Goal: Task Accomplishment & Management: Complete application form

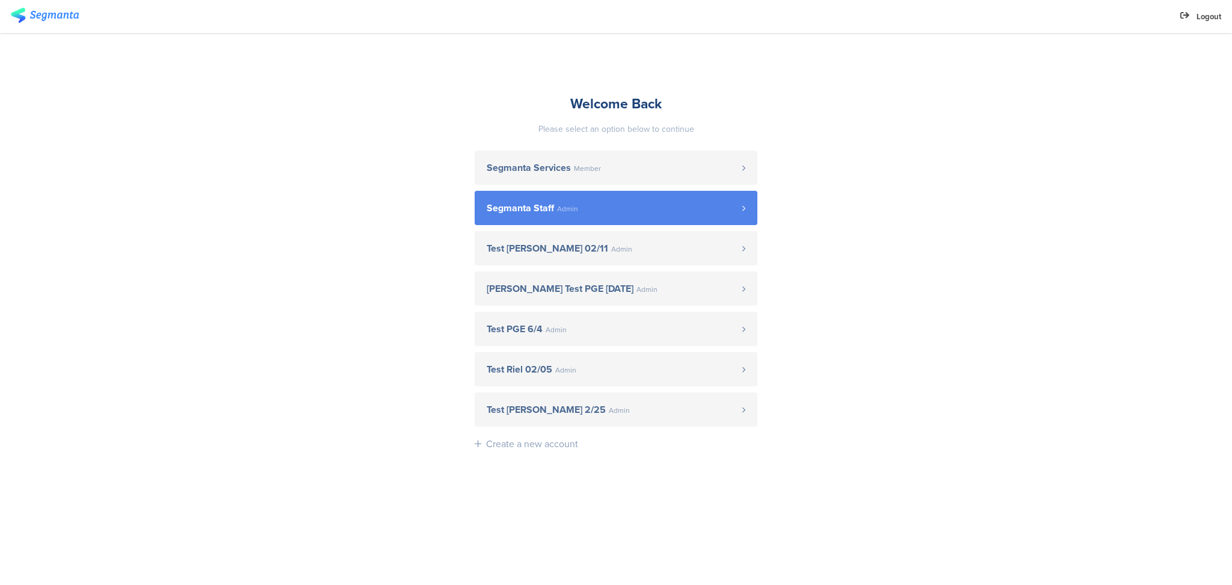
click at [566, 211] on span "Admin" at bounding box center [567, 208] width 21 height 7
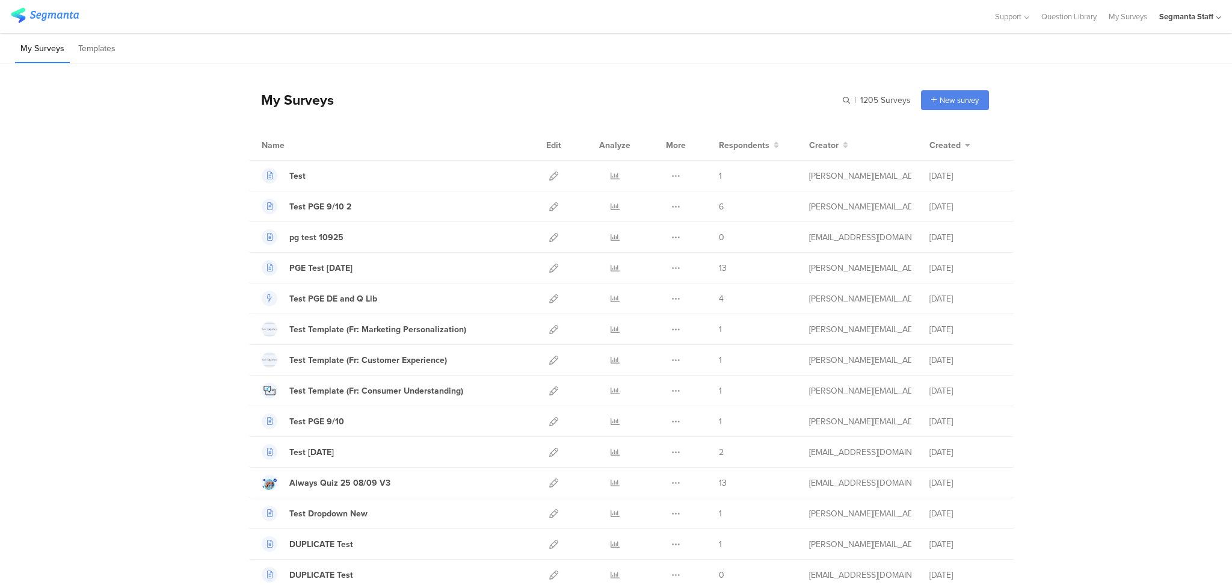
click at [938, 113] on div "My Surveys | 1205 Surveys New survey Start from scratch Choose from templates" at bounding box center [619, 100] width 740 height 48
click at [937, 106] on div "New survey" at bounding box center [955, 100] width 68 height 20
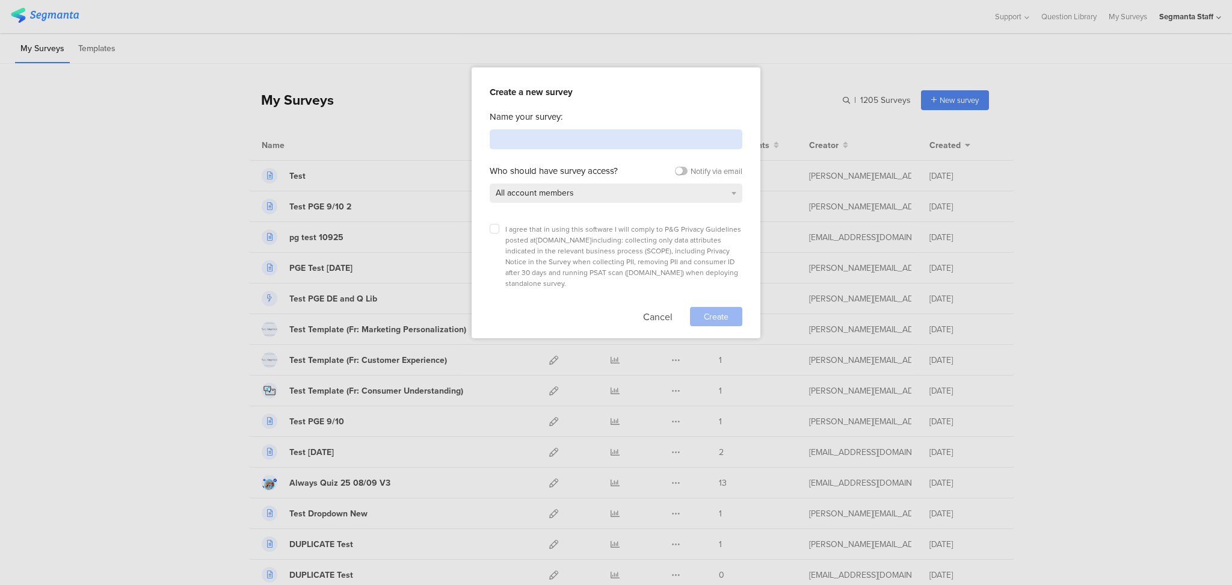
click at [685, 143] on input at bounding box center [616, 139] width 253 height 20
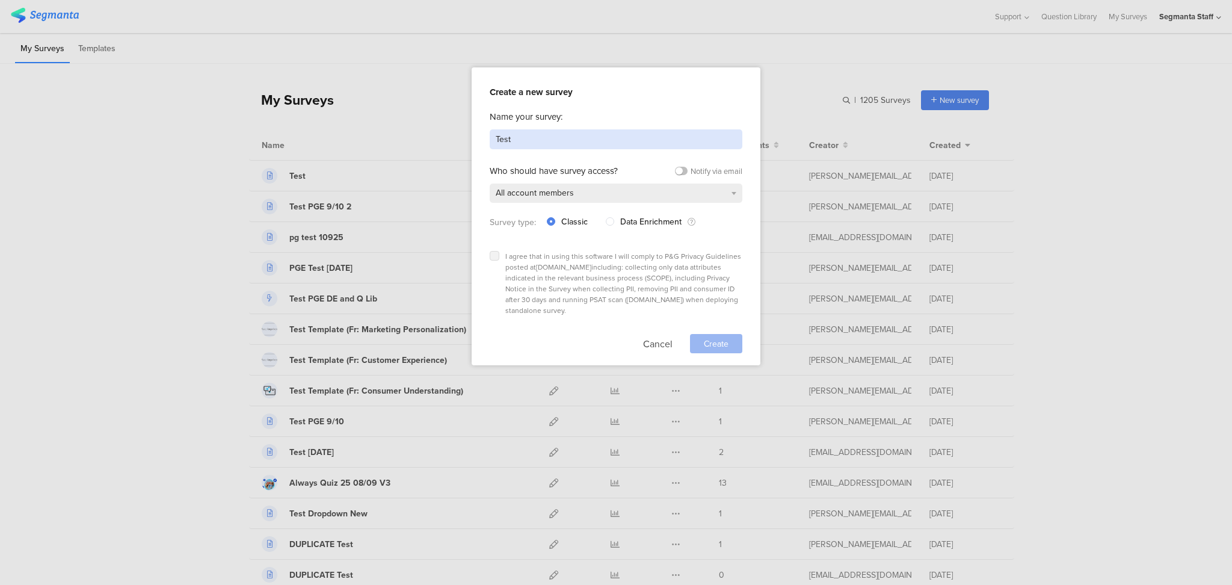
type input "Test"
click at [493, 254] on icon at bounding box center [494, 255] width 5 height 5
click at [0, 0] on input "checkbox" at bounding box center [0, 0] width 0 height 0
click at [701, 334] on div "Create" at bounding box center [716, 343] width 52 height 19
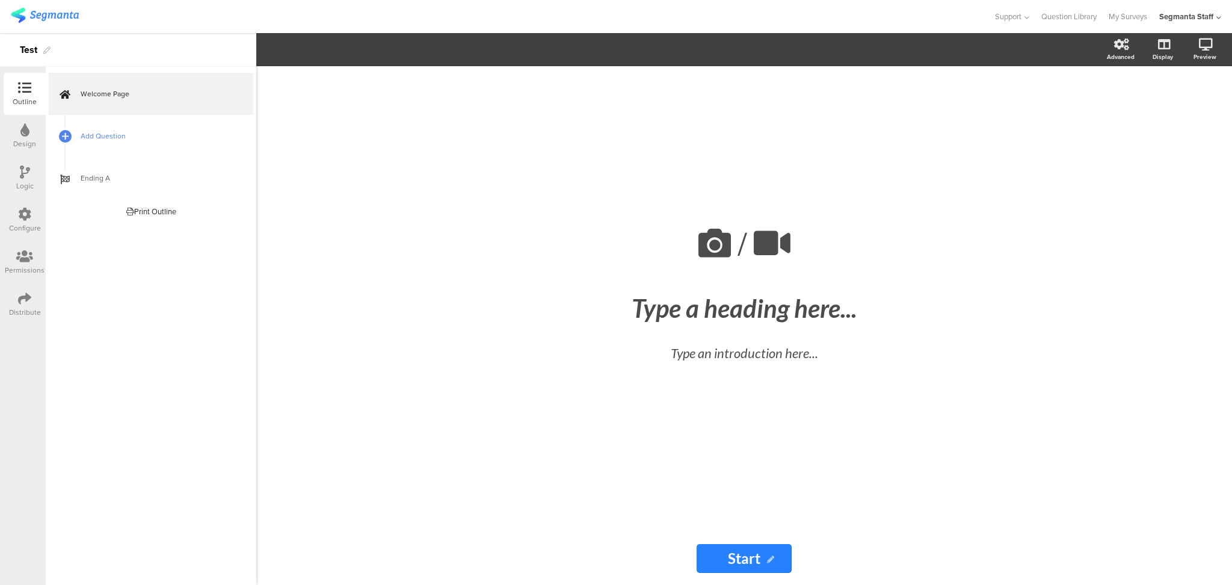
click at [98, 137] on span "Add Question" at bounding box center [158, 136] width 154 height 12
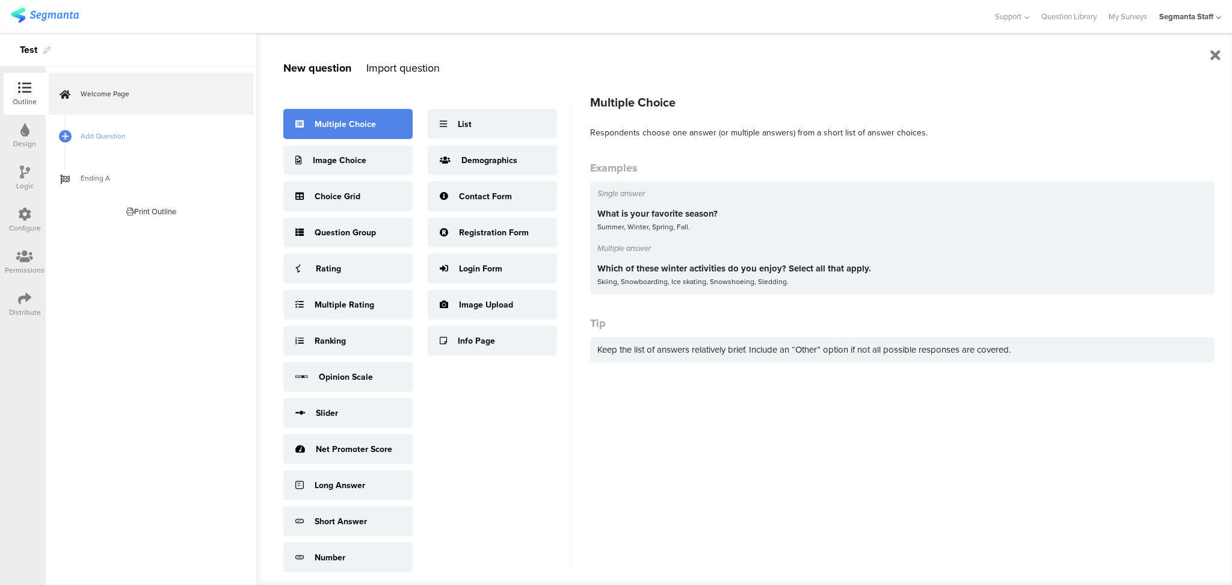
click at [366, 126] on div "Multiple Choice" at bounding box center [345, 124] width 61 height 13
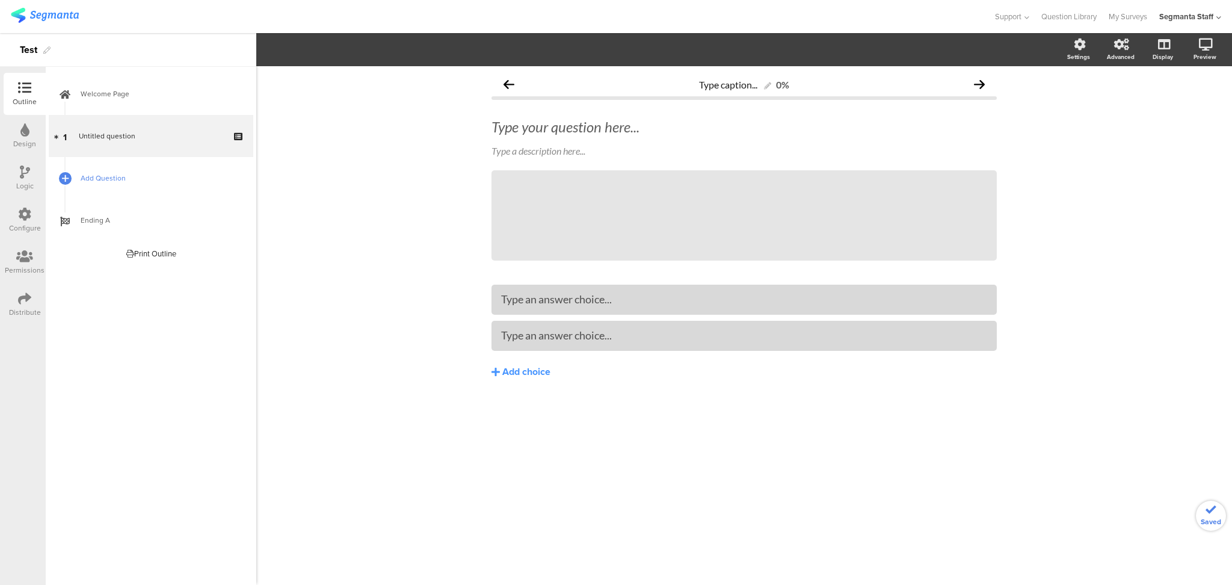
click at [123, 175] on span "Add Question" at bounding box center [158, 178] width 154 height 12
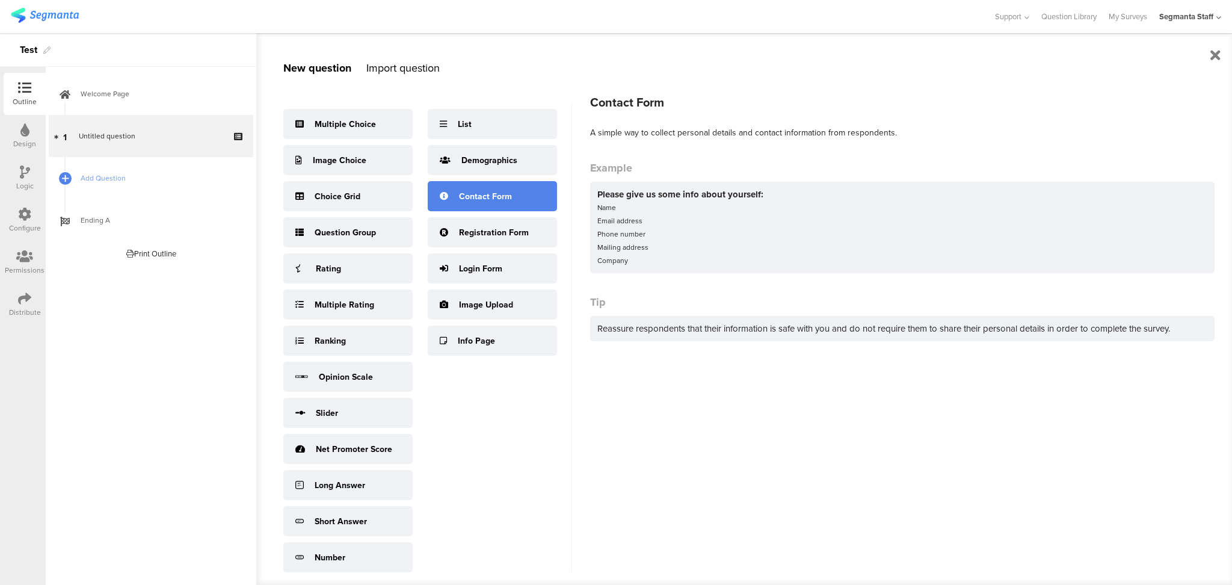
click at [454, 211] on div "Contact Form" at bounding box center [492, 196] width 129 height 30
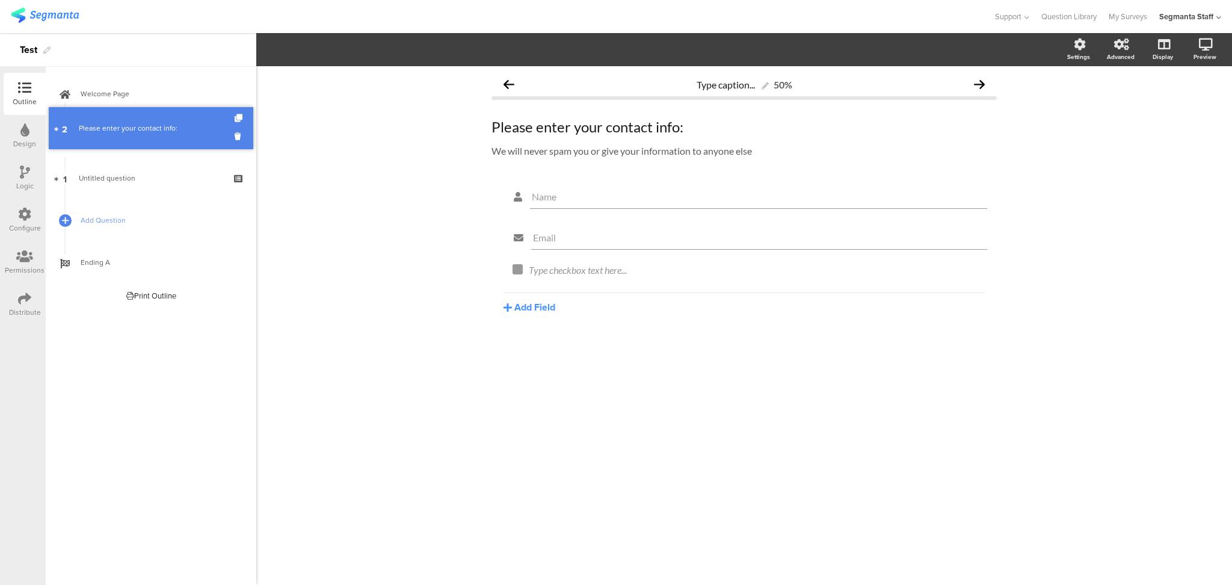
drag, startPoint x: 106, startPoint y: 179, endPoint x: 107, endPoint y: 129, distance: 49.9
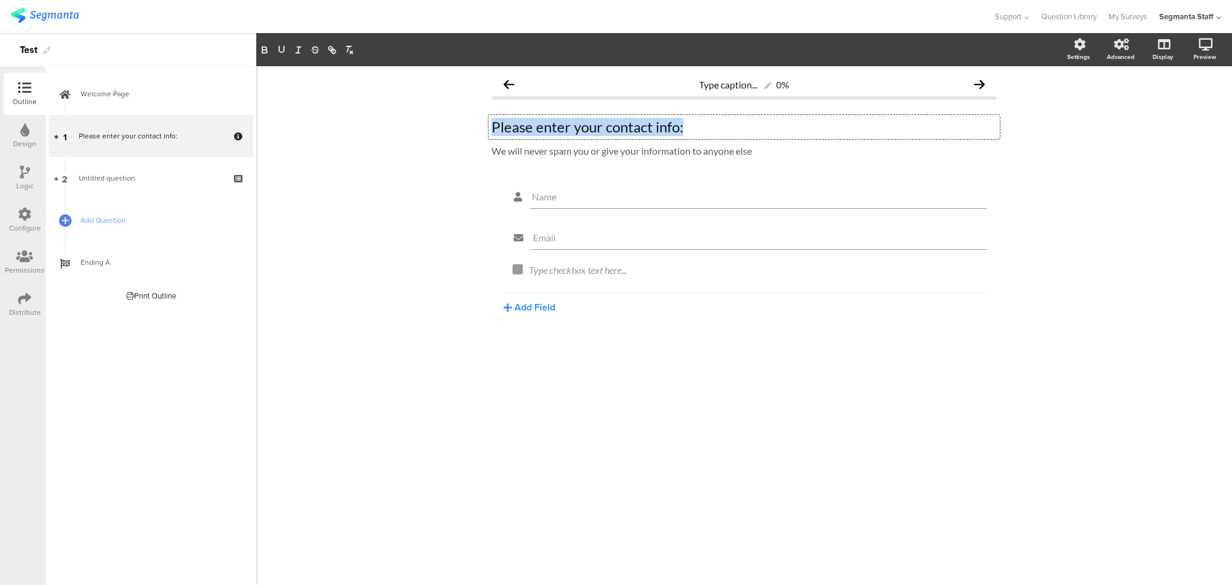
drag, startPoint x: 691, startPoint y: 129, endPoint x: 361, endPoint y: 117, distance: 330.4
click at [372, 114] on div "Type caption... 0% Please enter your contact info: Please enter your contact in…" at bounding box center [744, 325] width 976 height 518
click at [971, 179] on icon at bounding box center [971, 182] width 7 height 7
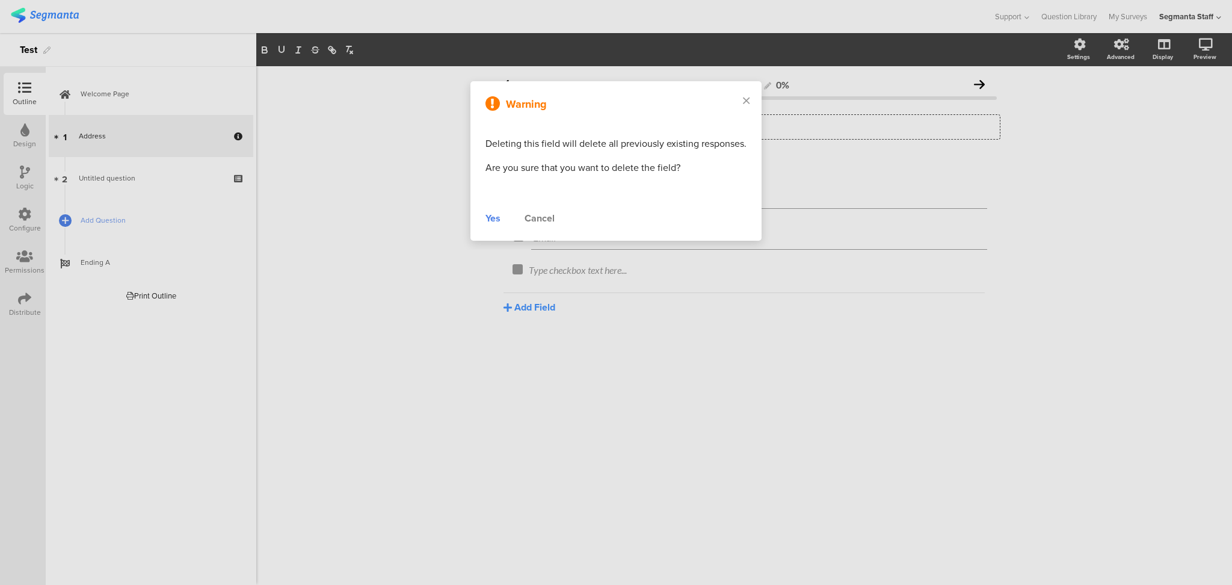
click at [499, 220] on div "Yes" at bounding box center [492, 218] width 15 height 14
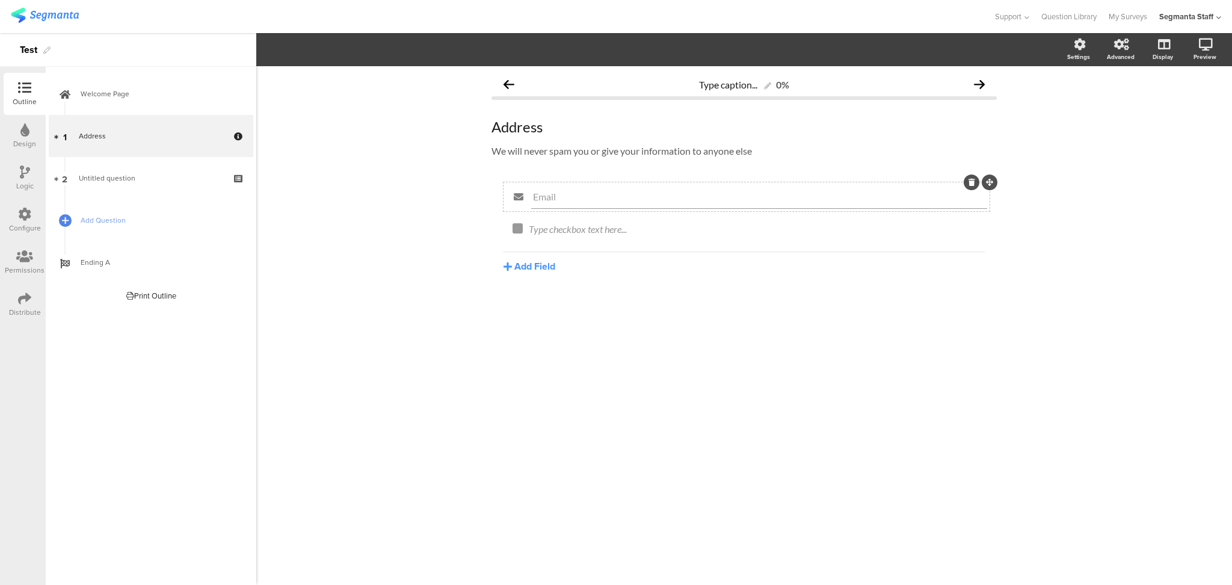
click at [970, 182] on icon at bounding box center [971, 182] width 7 height 7
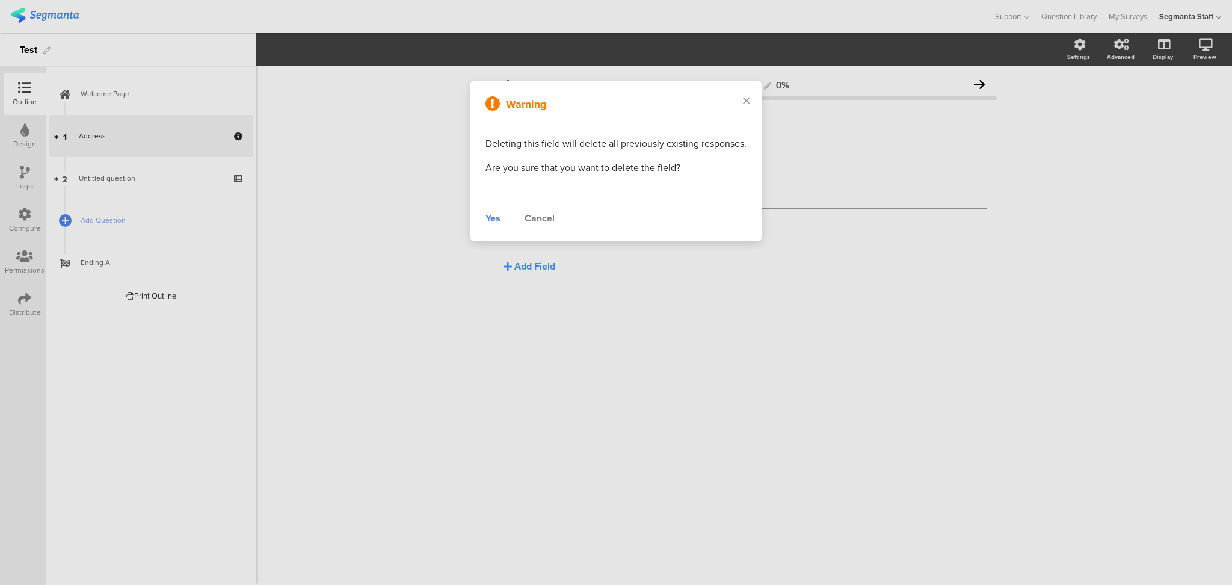
click at [502, 212] on div "Yes Cancel" at bounding box center [615, 218] width 261 height 14
click at [494, 218] on div "Yes" at bounding box center [492, 218] width 15 height 14
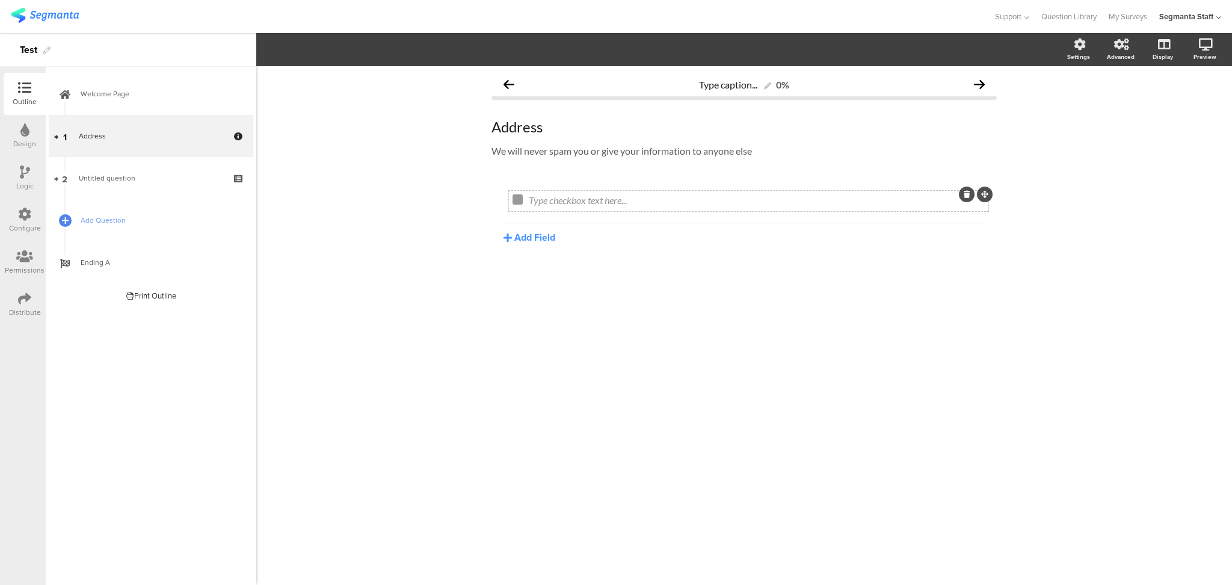
click at [965, 195] on icon at bounding box center [967, 194] width 7 height 7
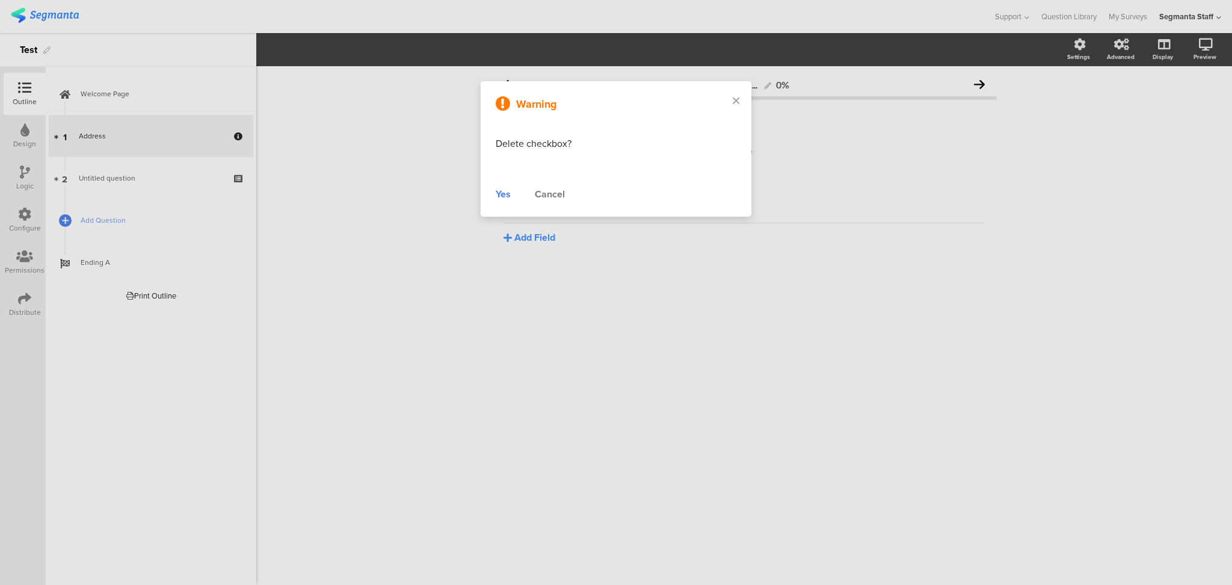
click at [505, 195] on div "Yes" at bounding box center [503, 194] width 15 height 14
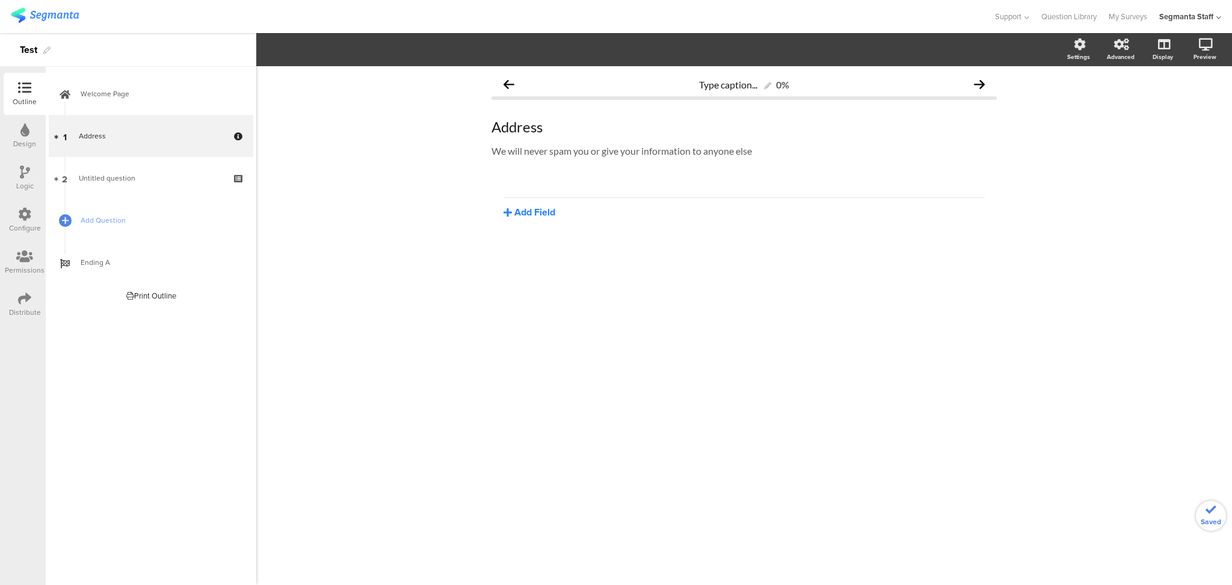
click at [518, 217] on button "Add Field" at bounding box center [529, 212] width 52 height 14
click at [540, 237] on button "Text" at bounding box center [564, 233] width 123 height 19
click at [556, 195] on input "Text" at bounding box center [759, 196] width 452 height 11
type input "Address 1"
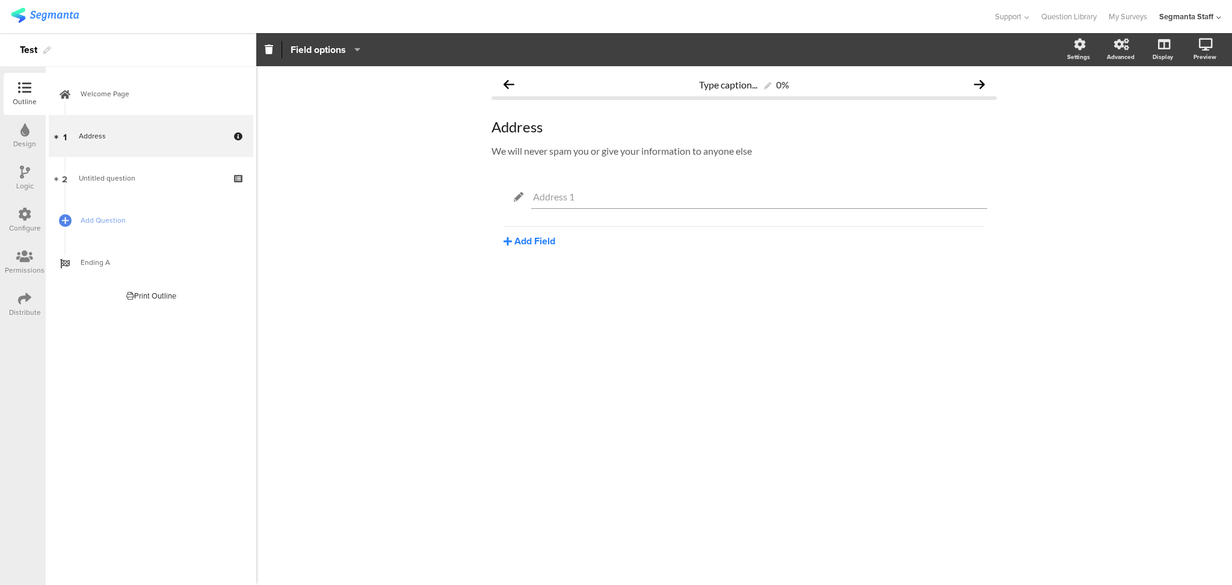
click at [537, 242] on button "Add Field" at bounding box center [529, 241] width 52 height 14
click at [526, 268] on button "Text" at bounding box center [564, 262] width 123 height 19
click at [535, 237] on input "Text" at bounding box center [759, 237] width 452 height 11
drag, startPoint x: 626, startPoint y: 239, endPoint x: 575, endPoint y: 244, distance: 51.4
click at [575, 244] on div "Address 2Text" at bounding box center [759, 238] width 456 height 24
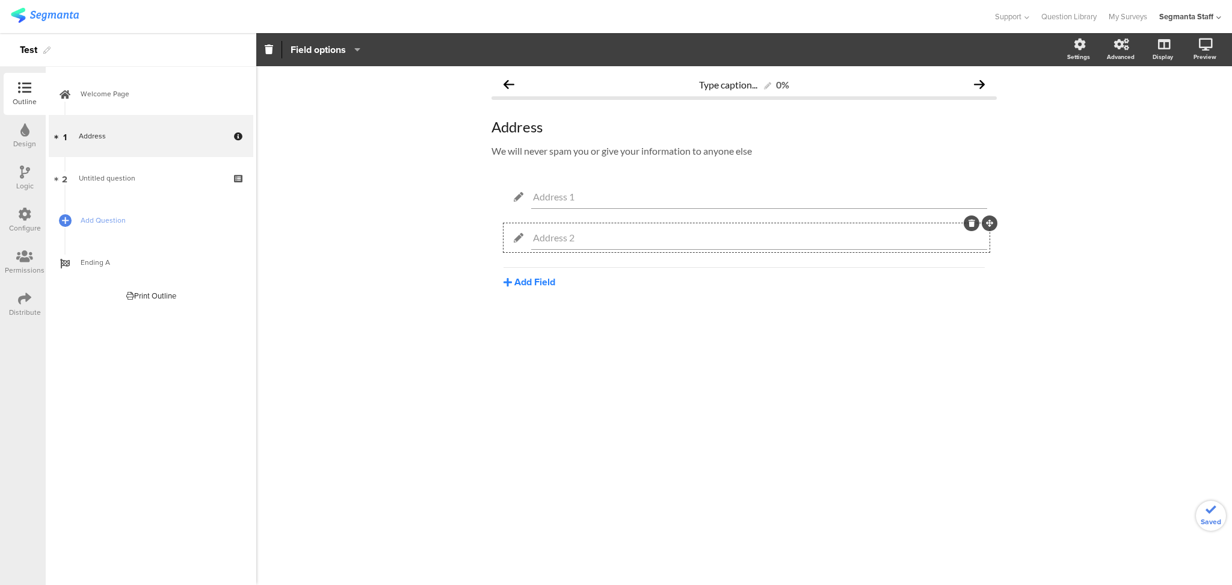
type input "Address 2"
click at [534, 281] on button "Add Field" at bounding box center [529, 282] width 52 height 14
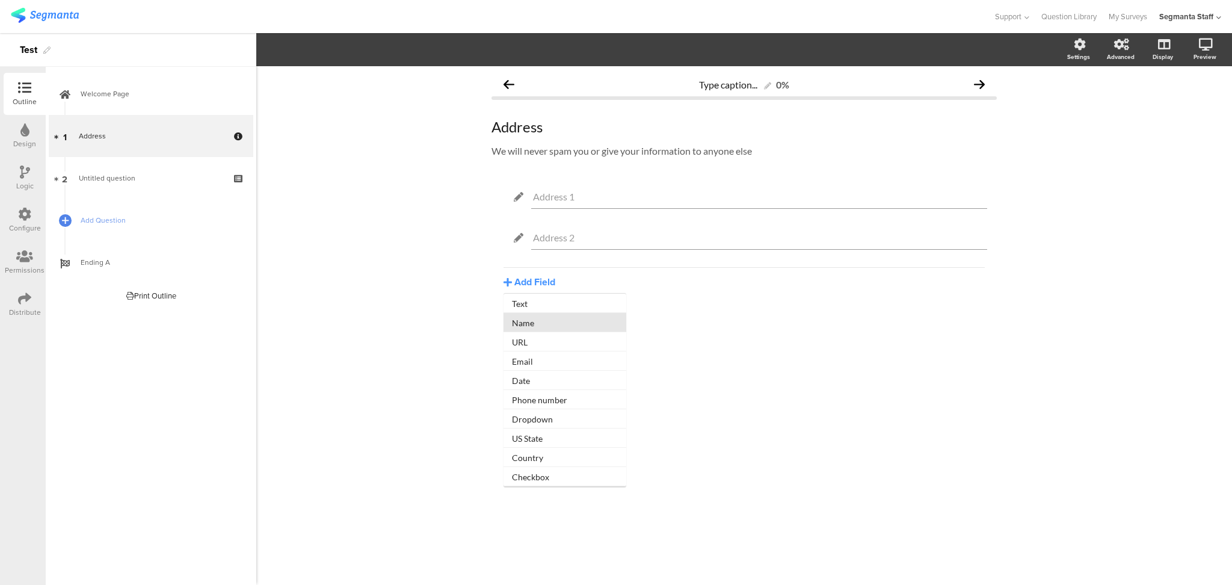
click at [552, 314] on ul "Text Name URL Email Date Phone number Dropdown US State Country Checkbox" at bounding box center [564, 390] width 123 height 192
click at [535, 287] on button "Add Field" at bounding box center [529, 282] width 52 height 14
click at [542, 304] on button "Text" at bounding box center [564, 303] width 123 height 19
click at [555, 273] on input "Text" at bounding box center [759, 277] width 452 height 11
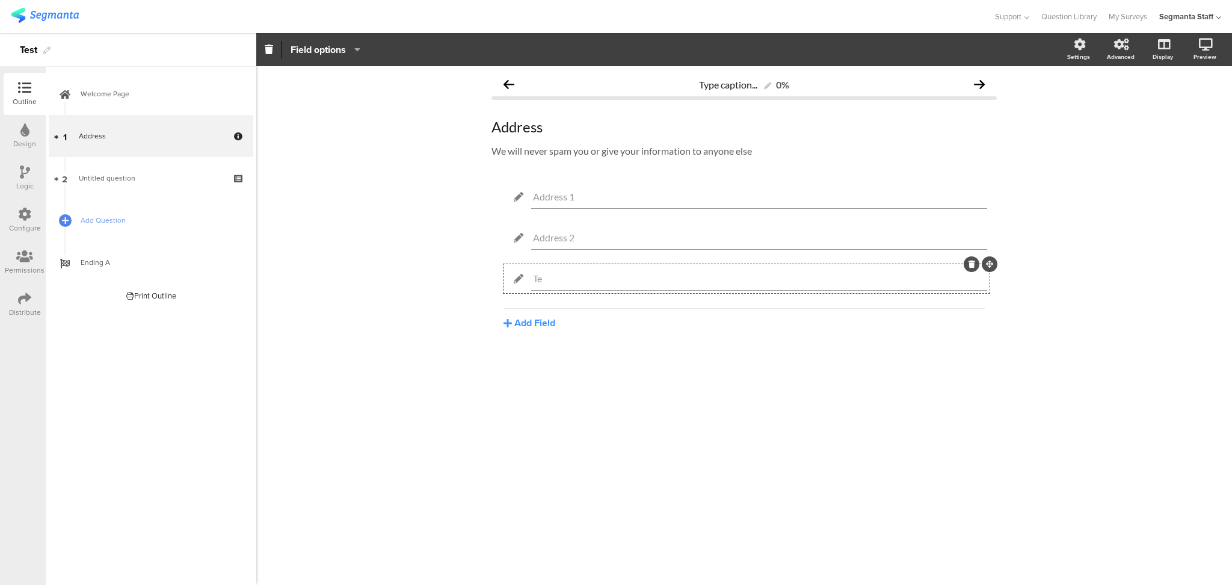
type input "T"
type input "Address City"
click at [528, 318] on button "Add Field" at bounding box center [529, 323] width 52 height 14
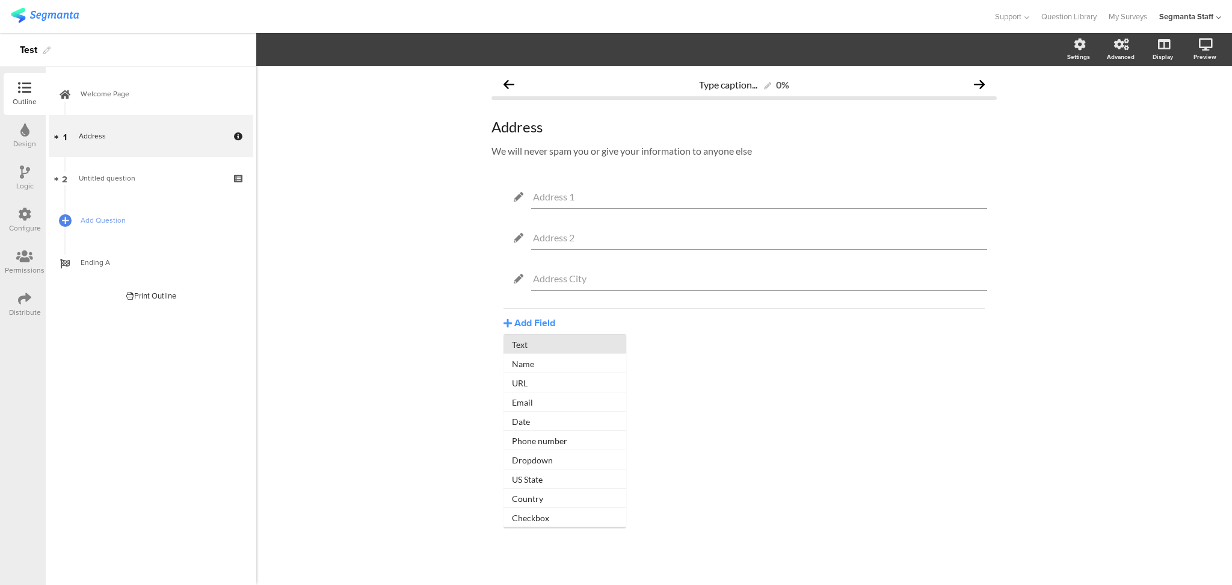
click at [585, 343] on button "Text" at bounding box center [564, 343] width 123 height 19
click at [552, 321] on input "Text" at bounding box center [759, 318] width 452 height 11
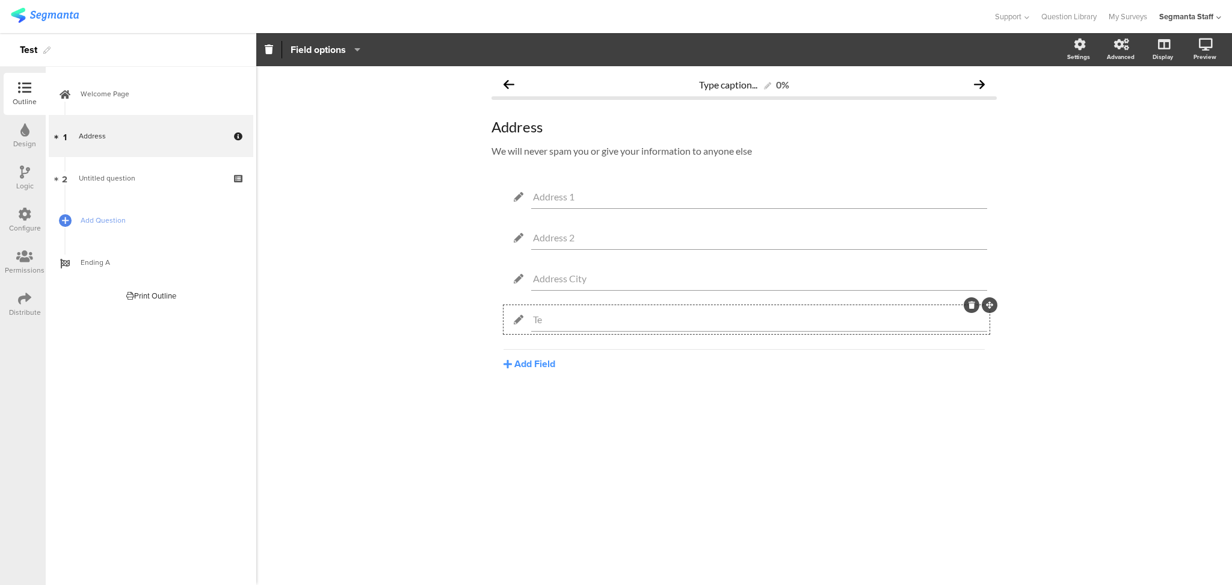
type input "T"
type input "Postal Code"
click at [522, 357] on button "Add Field" at bounding box center [529, 364] width 52 height 14
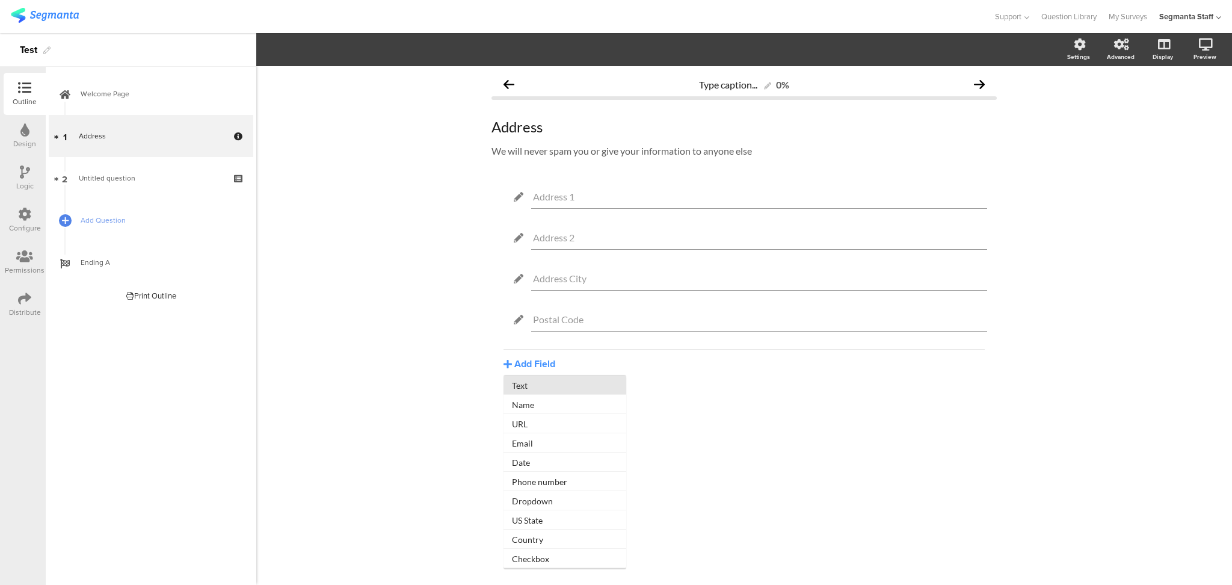
click at [570, 383] on button "Text" at bounding box center [564, 384] width 123 height 19
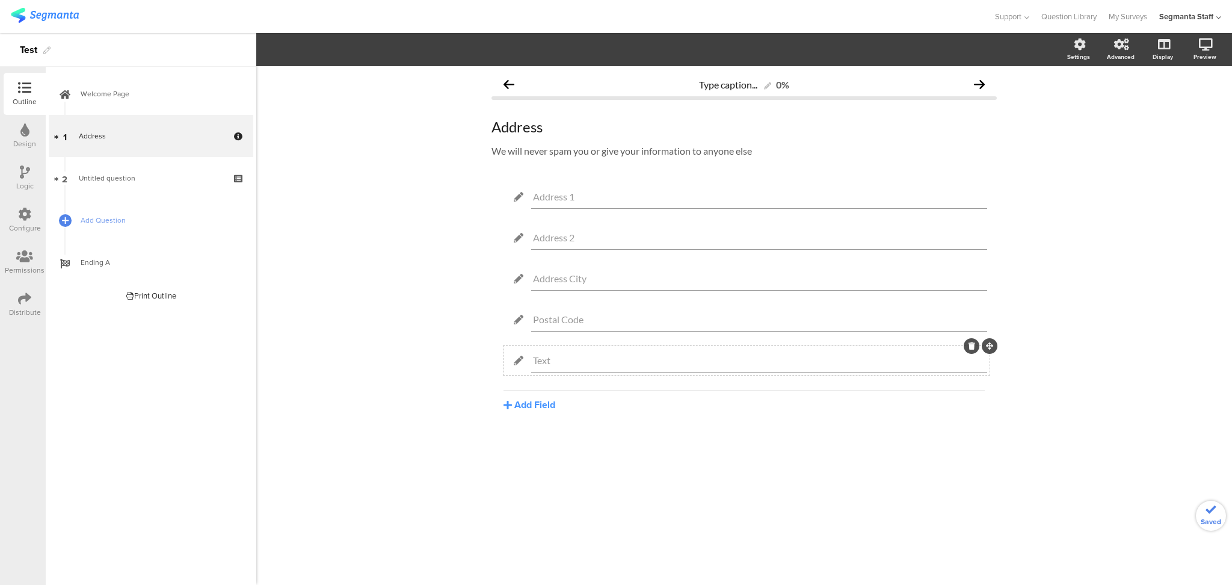
click at [587, 362] on input "Text" at bounding box center [759, 359] width 452 height 11
type input "T"
type input "Country"
click at [523, 405] on button "Add Field" at bounding box center [529, 405] width 52 height 14
click at [533, 576] on button "Country" at bounding box center [564, 579] width 123 height 19
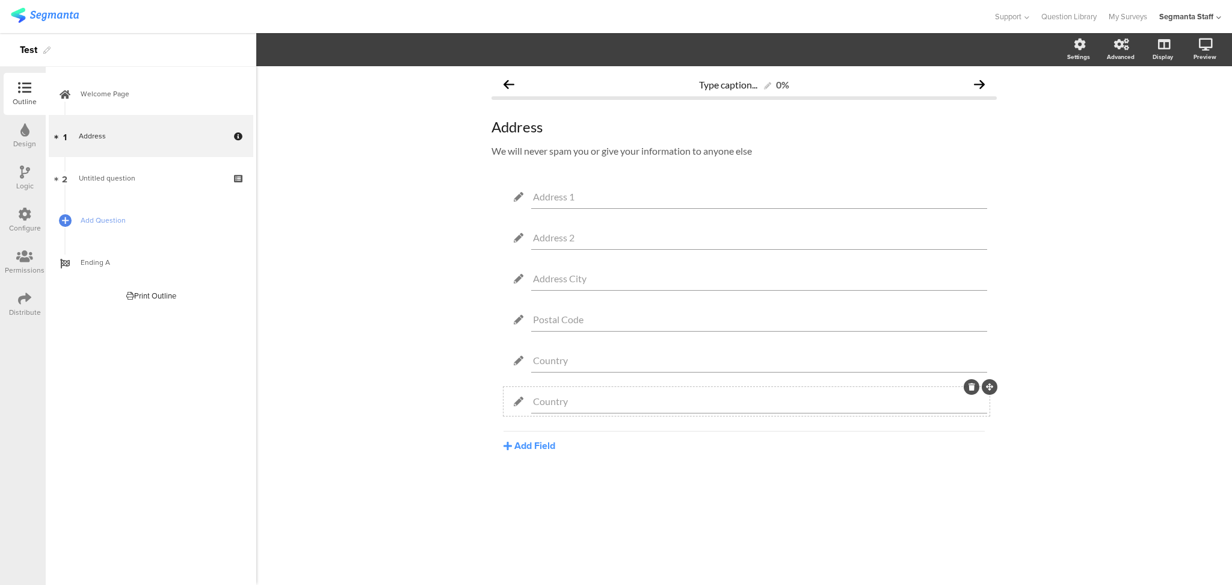
click at [976, 386] on div at bounding box center [972, 387] width 16 height 16
click at [969, 388] on icon at bounding box center [971, 386] width 7 height 7
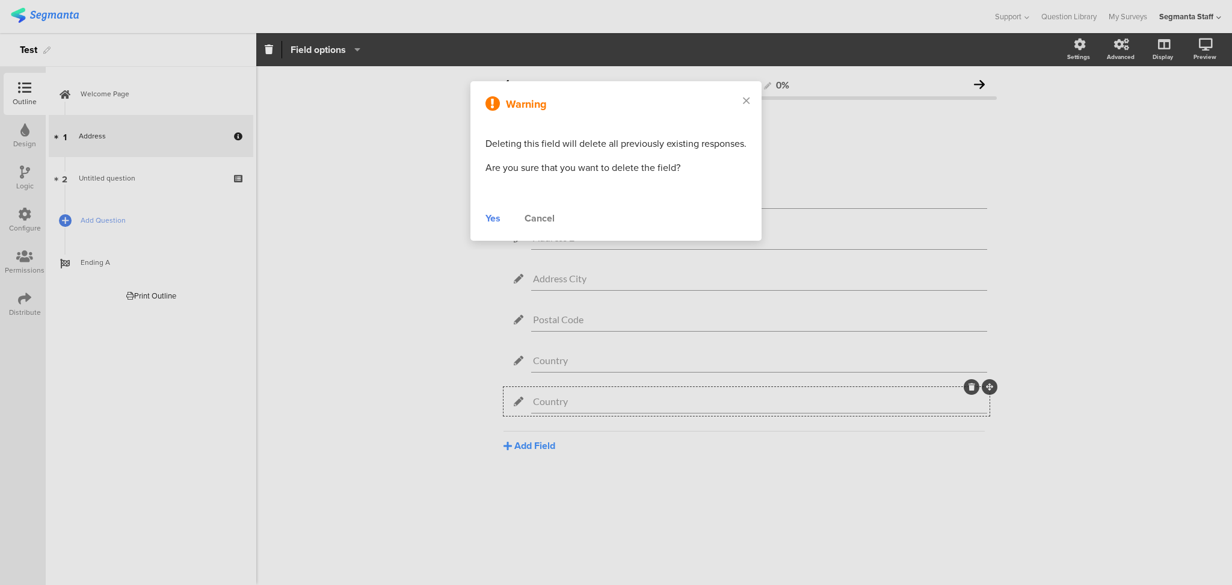
click at [488, 215] on div "Yes" at bounding box center [492, 218] width 15 height 14
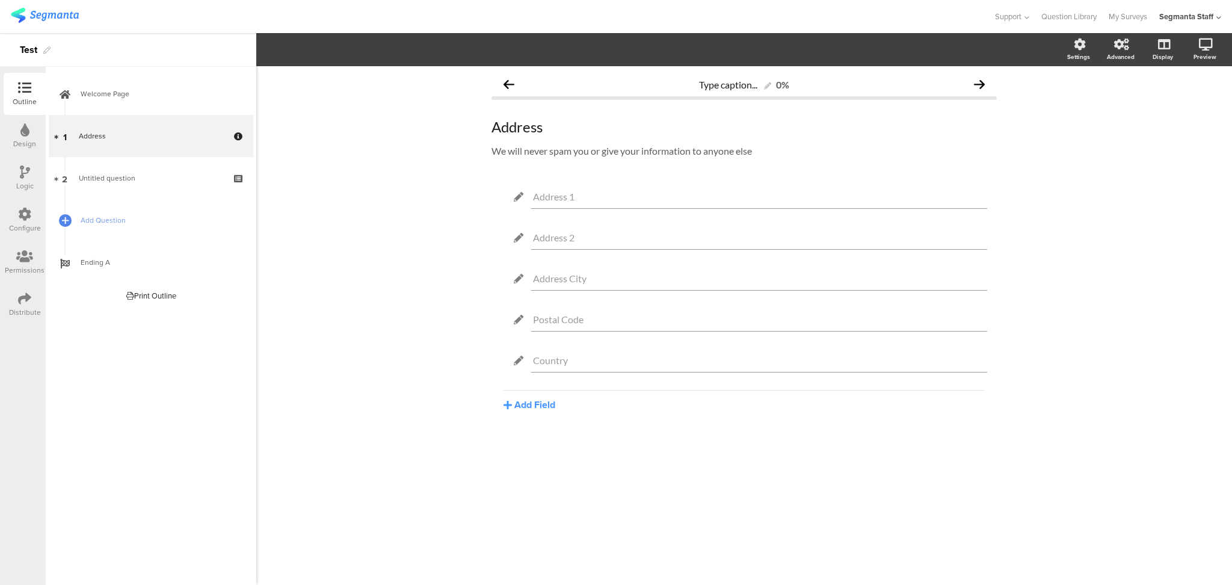
click at [33, 223] on div "Configure" at bounding box center [25, 228] width 32 height 11
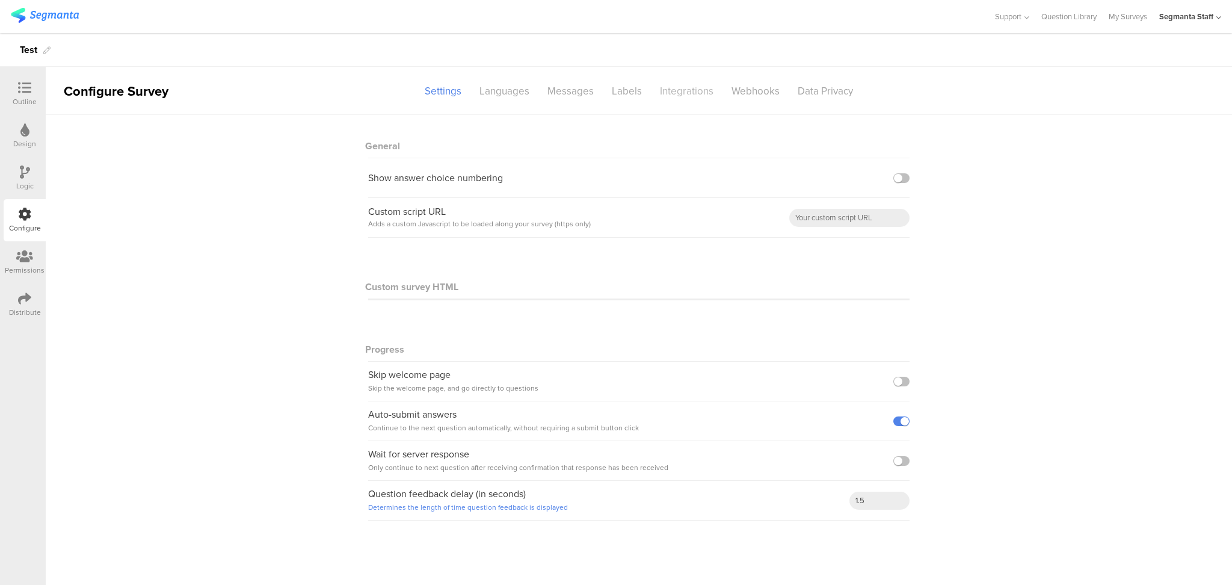
click at [686, 96] on div "Integrations" at bounding box center [687, 91] width 72 height 21
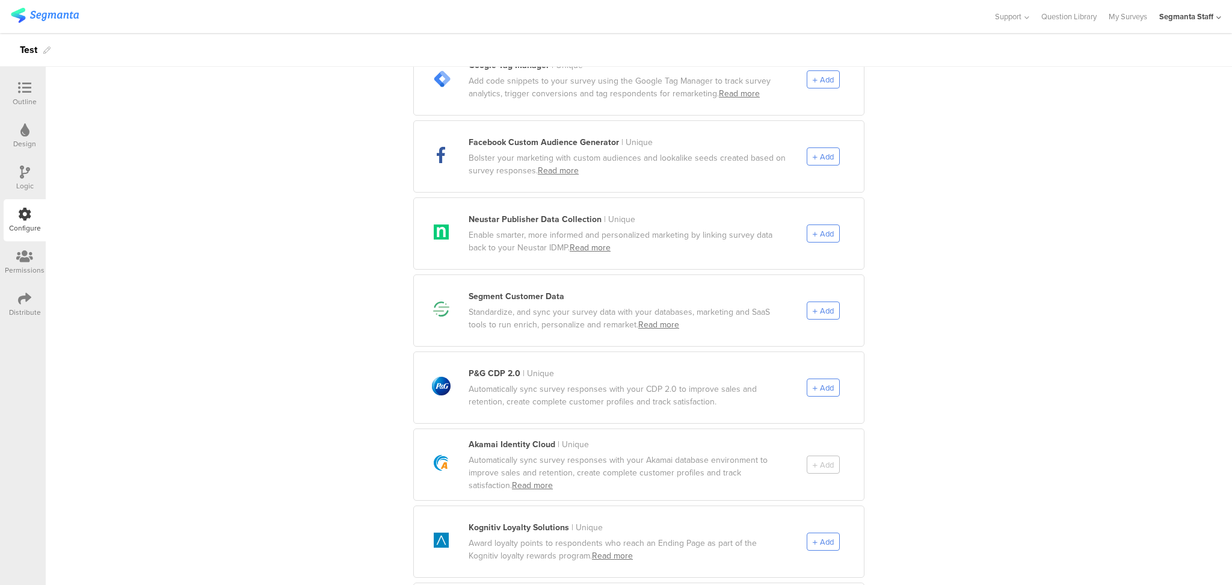
scroll to position [481, 0]
click at [807, 377] on div "Add" at bounding box center [823, 386] width 33 height 18
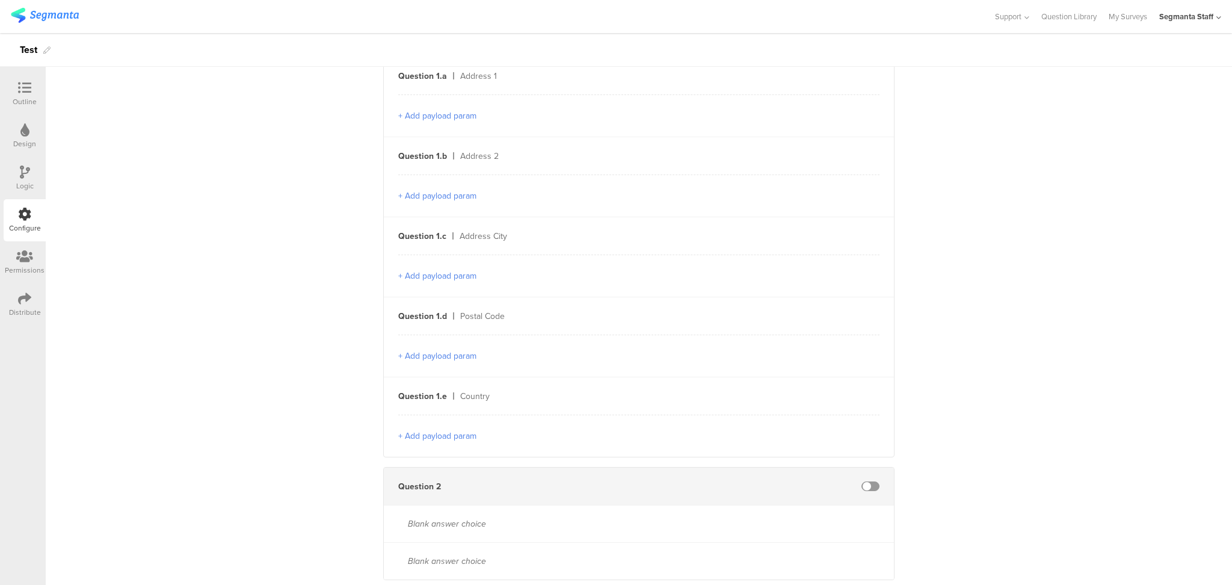
scroll to position [160, 0]
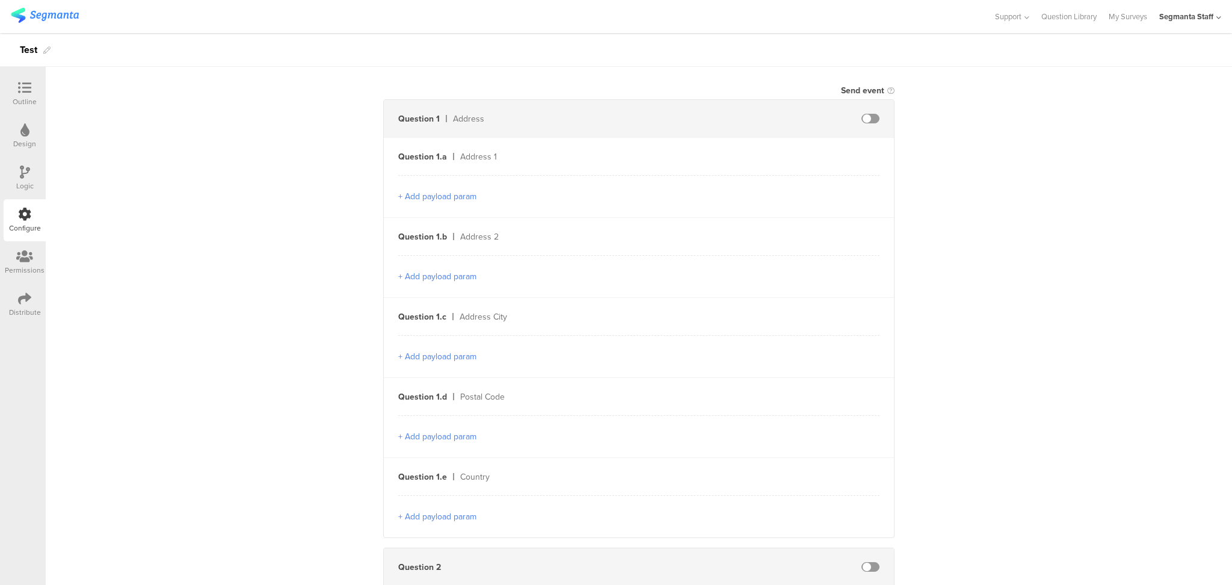
click at [867, 122] on span at bounding box center [870, 119] width 18 height 10
click at [737, 160] on input "text" at bounding box center [766, 156] width 132 height 19
type input "A"
type input "addressStreet1"
click at [740, 236] on input "text" at bounding box center [766, 236] width 132 height 19
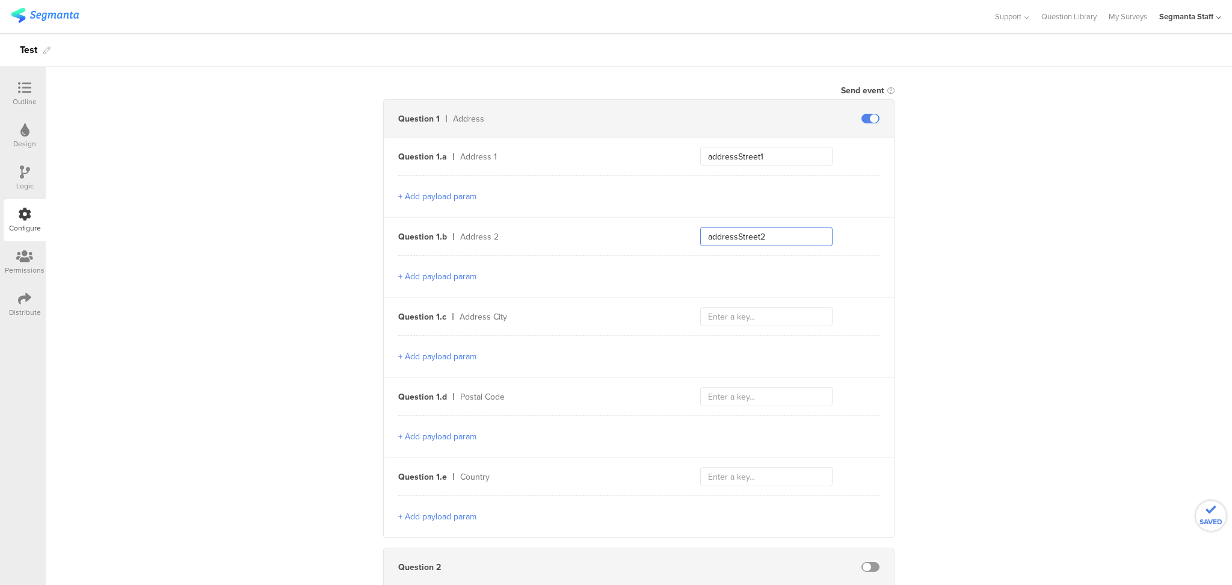
type input "addressStreet2"
click at [752, 311] on input "text" at bounding box center [766, 316] width 132 height 19
type input "C"
type input "addressCity"
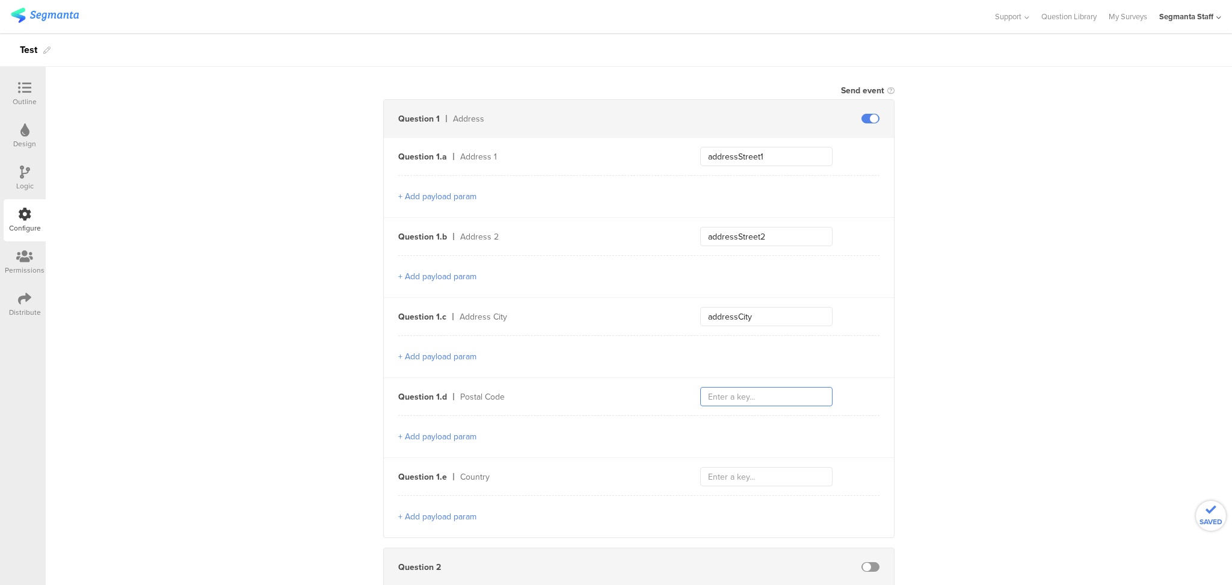
click at [718, 390] on input "text" at bounding box center [766, 396] width 132 height 19
type input "addressPostalCode"
click at [720, 473] on input "text" at bounding box center [766, 476] width 132 height 19
click at [707, 470] on input "aressCountry" at bounding box center [766, 476] width 132 height 19
type input "addressCountry"
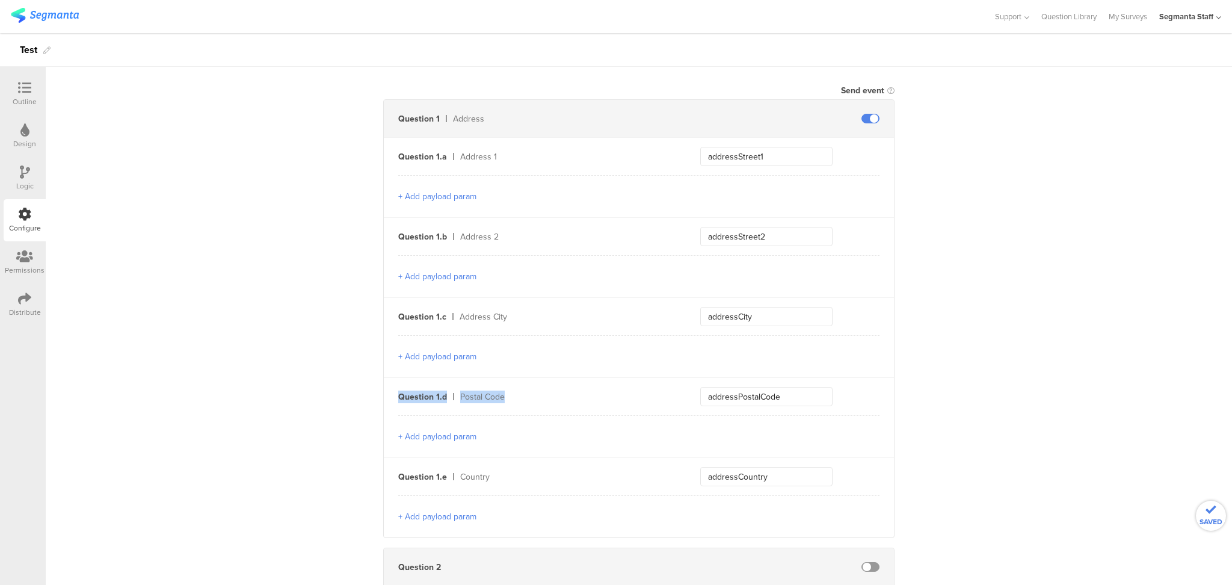
click at [974, 374] on div "Send data at the end Static traits Add Field Send event Question 1 Address Ques…" at bounding box center [639, 355] width 1186 height 801
click at [857, 396] on div "addressPostalCode" at bounding box center [797, 396] width 194 height 19
click at [786, 400] on input "addressPostalCode" at bounding box center [766, 396] width 132 height 19
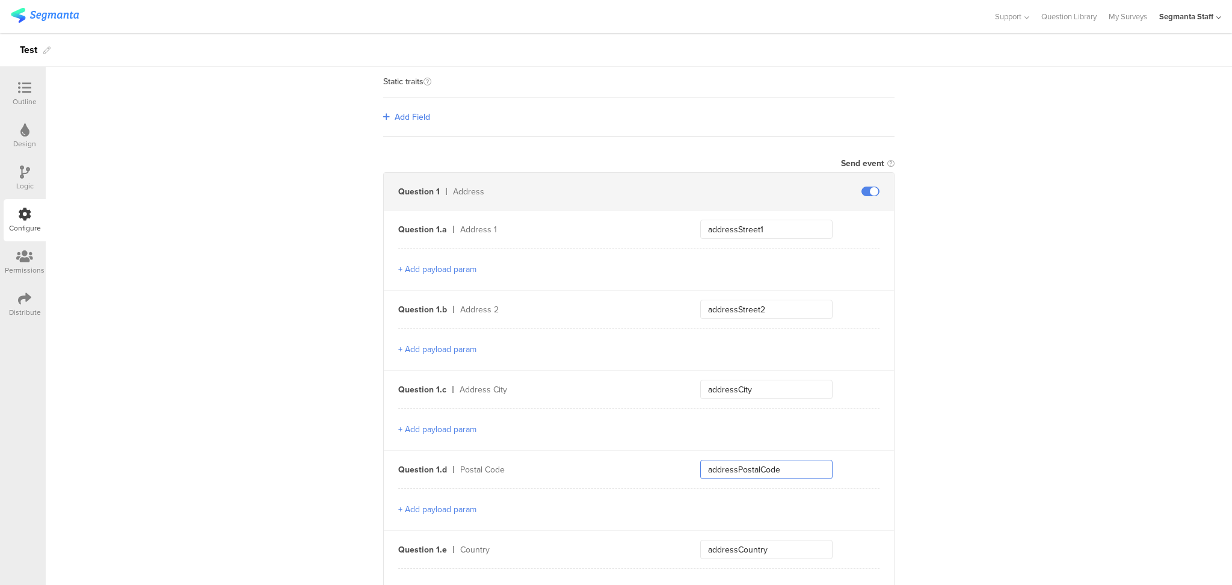
scroll to position [0, 0]
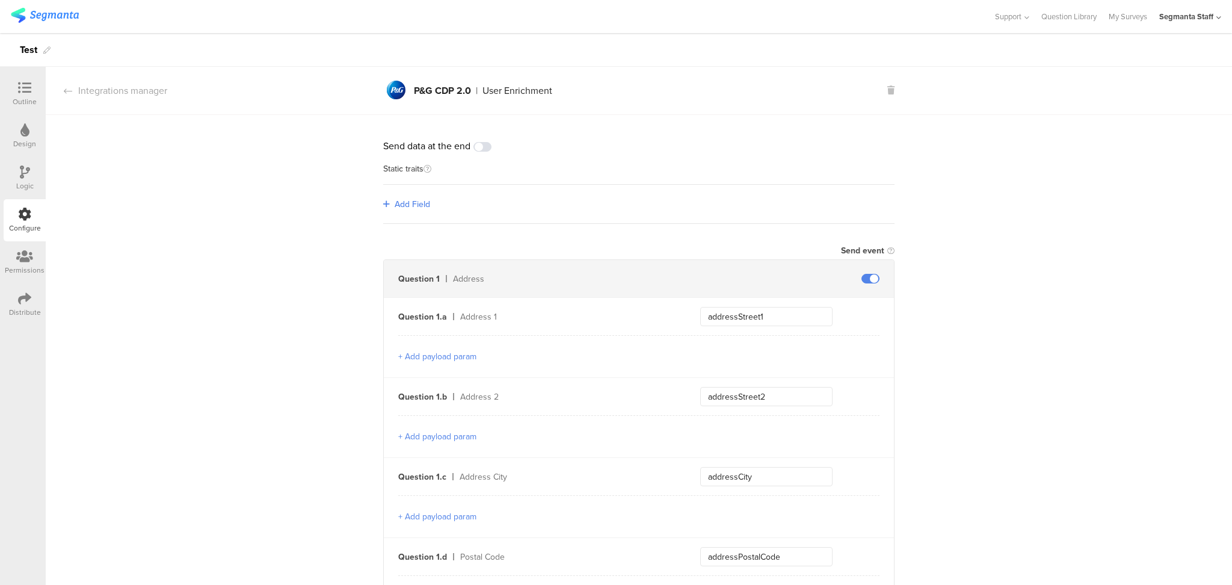
click at [1219, 20] on icon at bounding box center [1218, 17] width 5 height 9
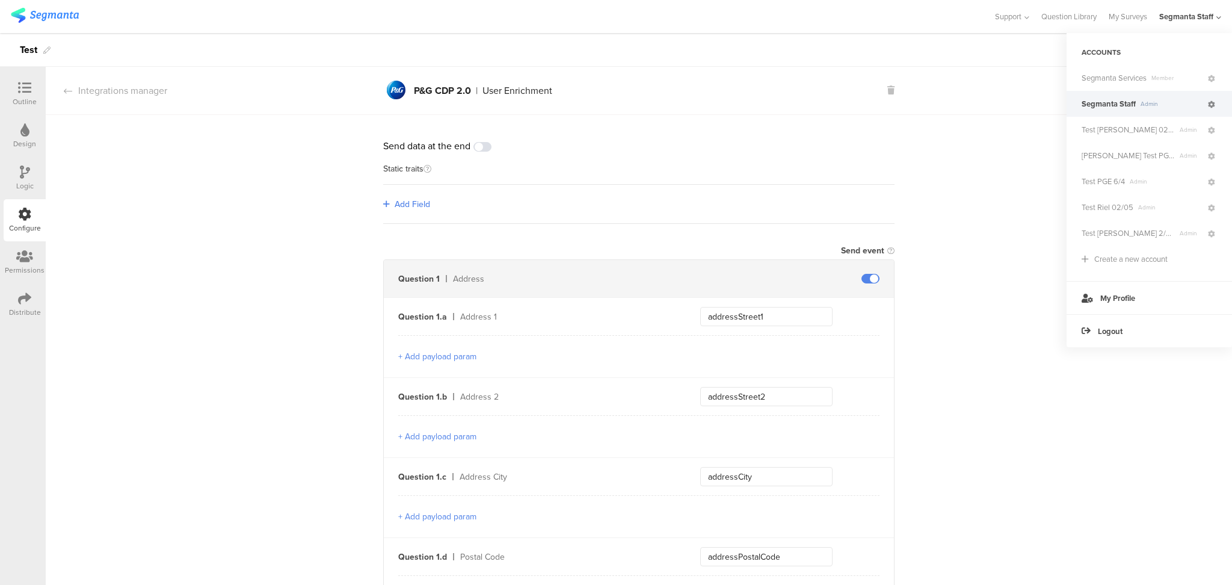
click at [1210, 106] on icon at bounding box center [1211, 104] width 7 height 7
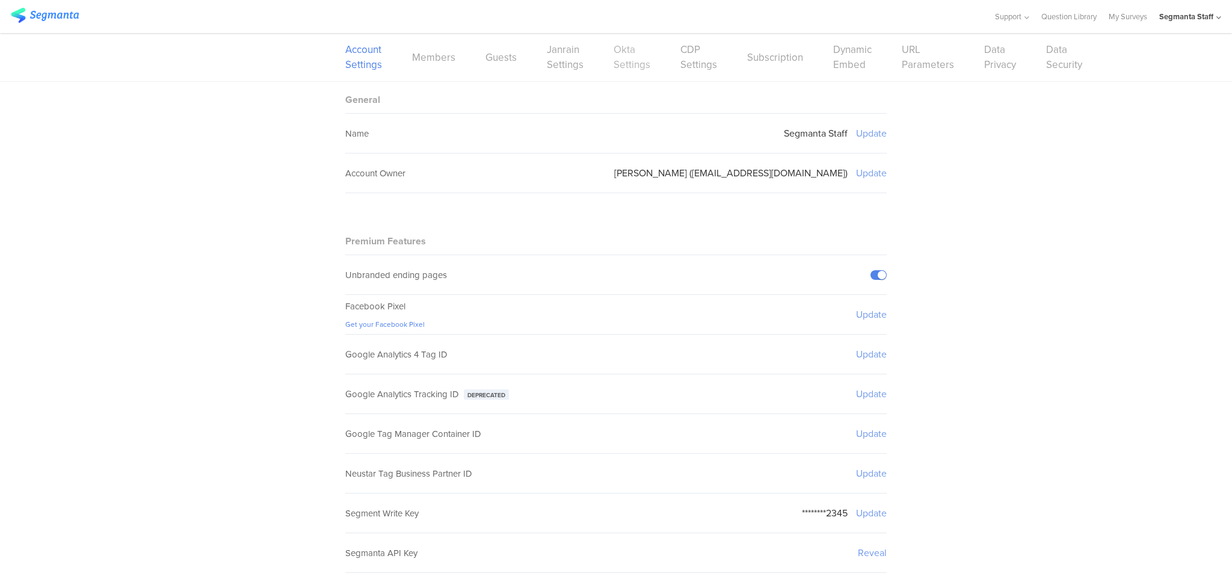
click at [630, 60] on link "Okta Settings" at bounding box center [632, 57] width 37 height 30
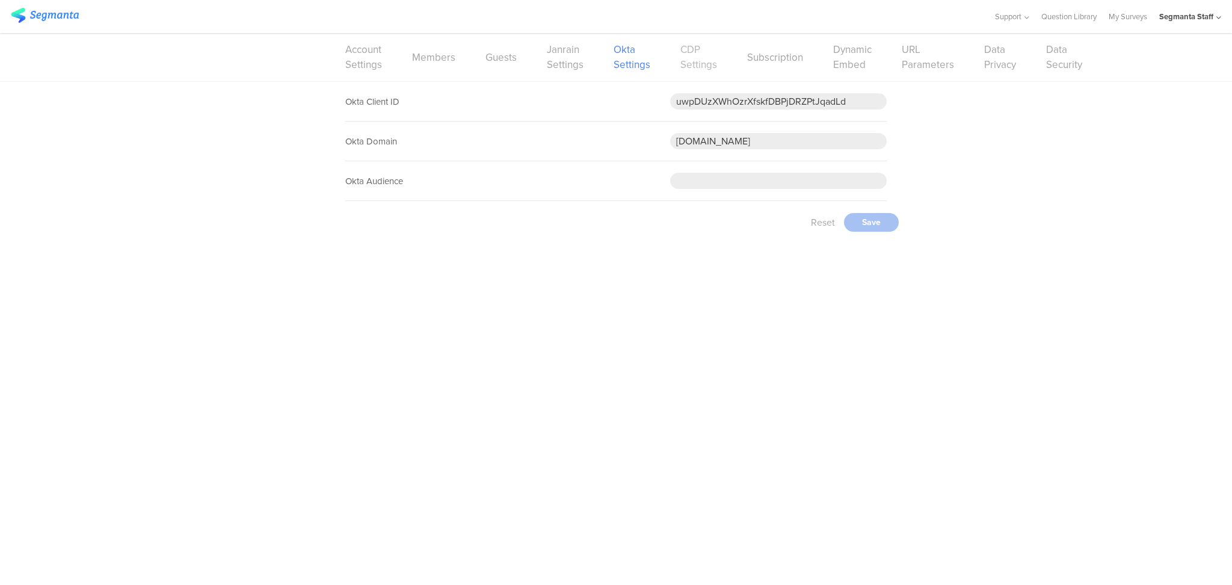
click at [701, 65] on link "CDP Settings" at bounding box center [698, 57] width 37 height 30
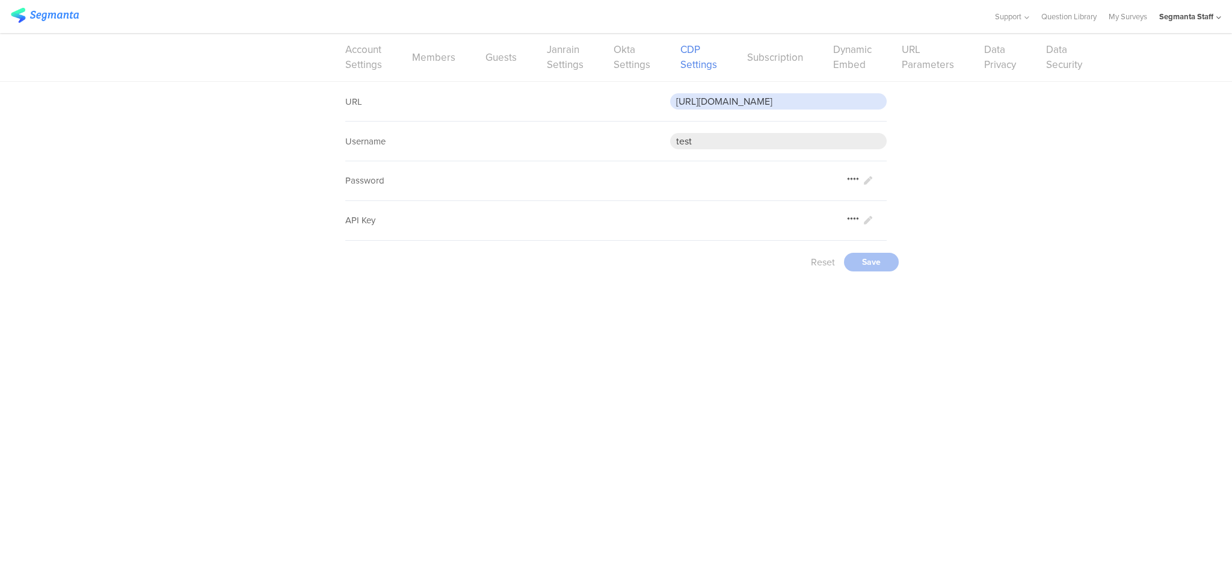
drag, startPoint x: 864, startPoint y: 98, endPoint x: 646, endPoint y: 131, distance: 220.8
click at [646, 131] on sg-settings-block "URL https://eo5wmzhoyu3nzo.m.pipedream.net Username test" at bounding box center [615, 121] width 541 height 79
paste input "7gy4ktvuxdwv8"
type input "https://eo7gy4ktvuxdwv8.m.pipedream.net"
click at [880, 257] on div "Save" at bounding box center [871, 262] width 55 height 19
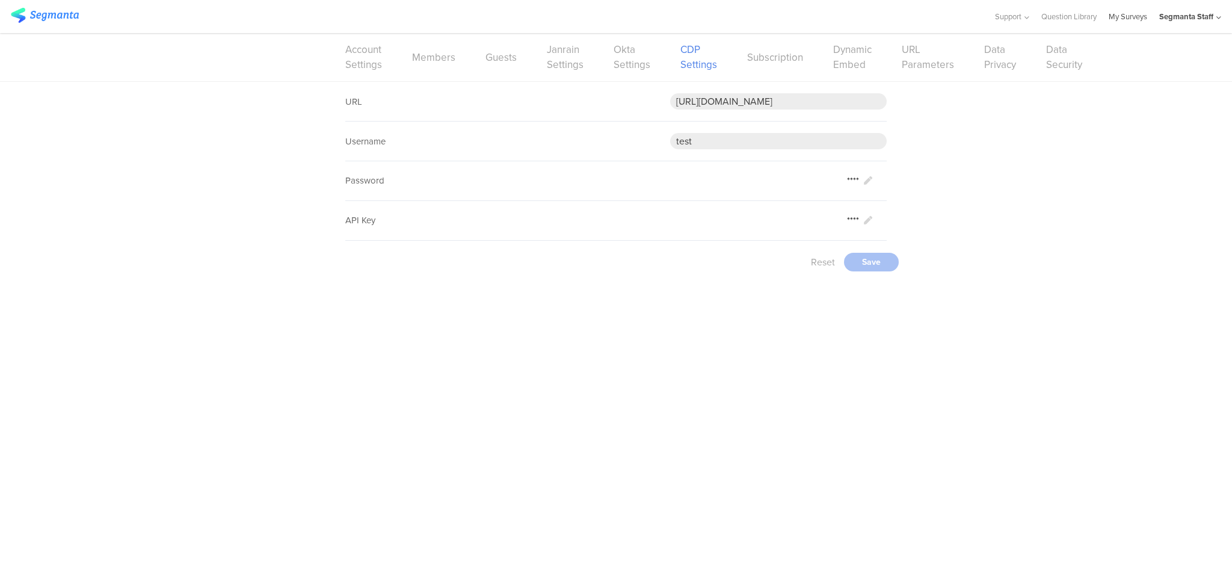
click at [1126, 17] on link "My Surveys" at bounding box center [1128, 16] width 38 height 33
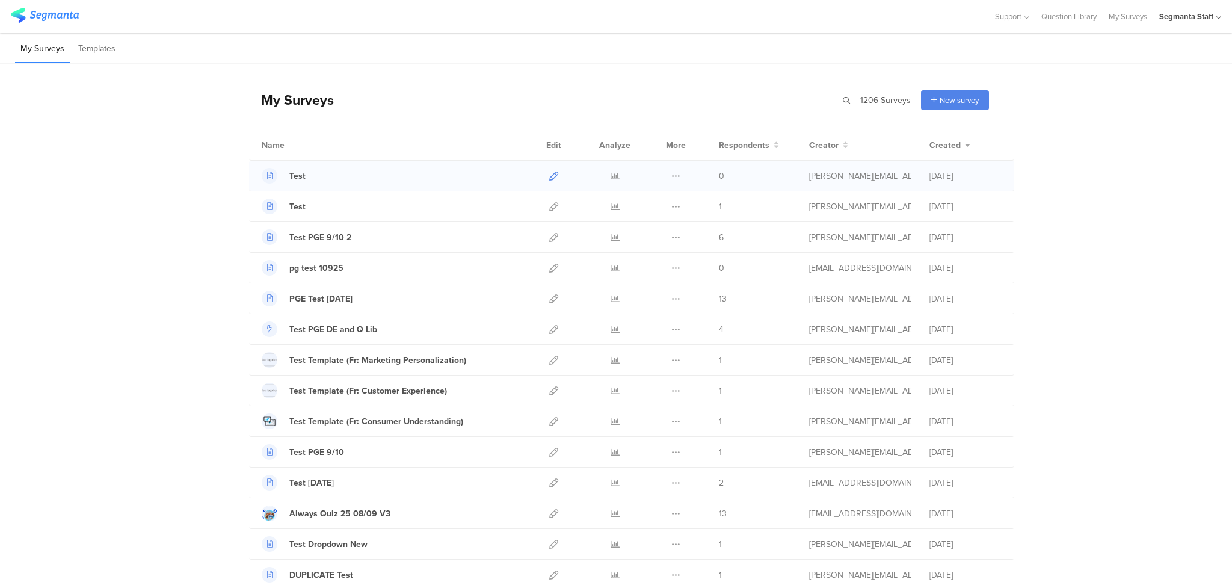
click at [549, 176] on icon at bounding box center [553, 175] width 9 height 9
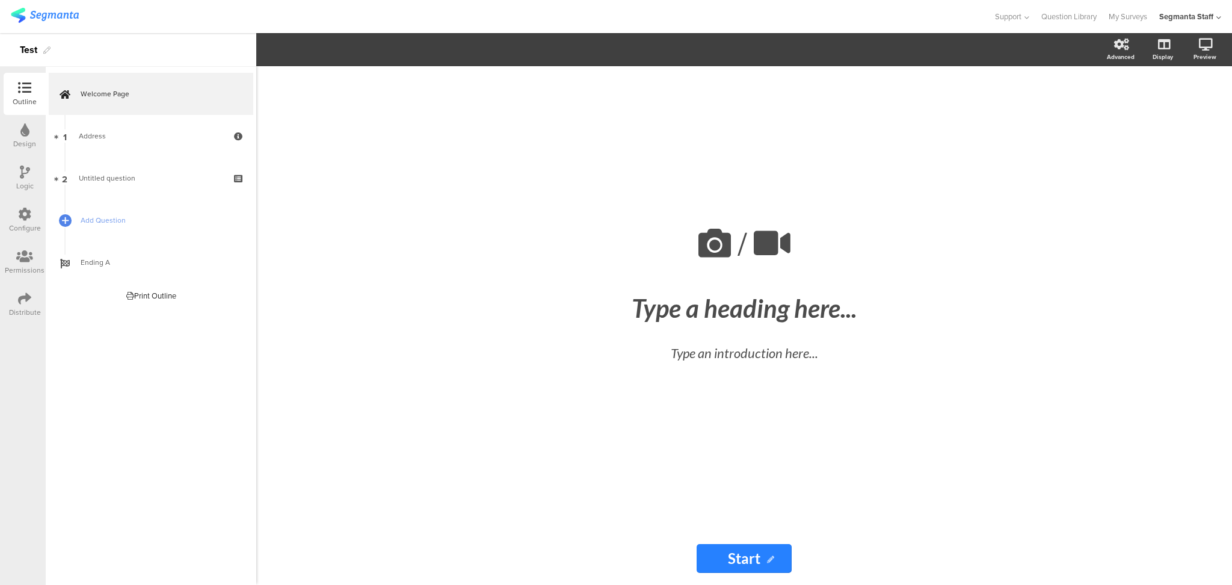
click at [14, 309] on div "Distribute" at bounding box center [25, 312] width 32 height 11
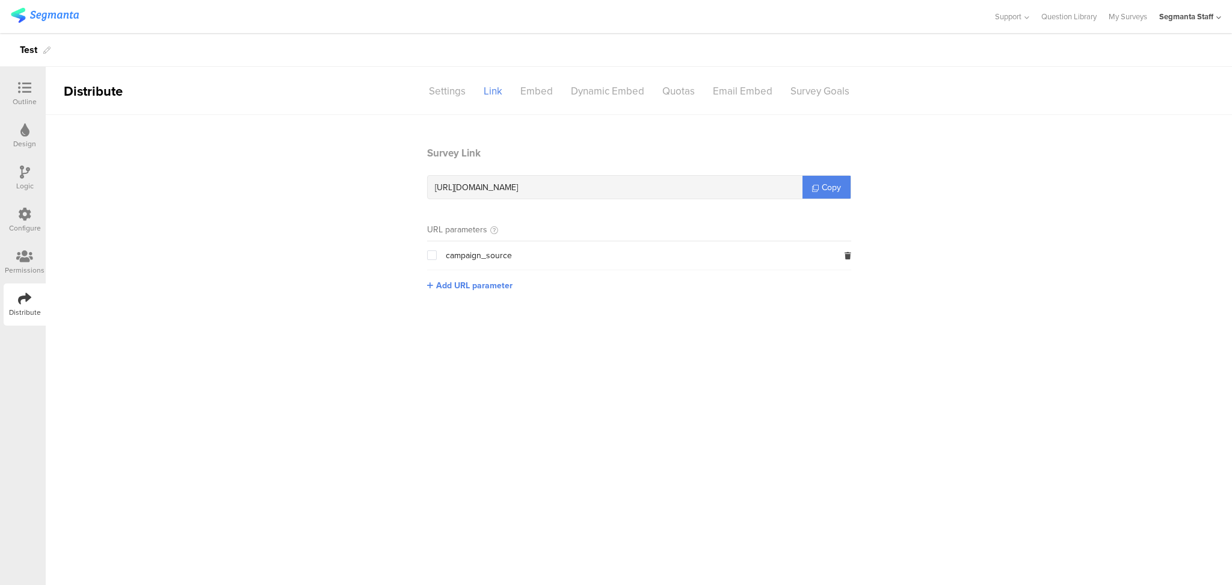
click at [25, 106] on div "Outline" at bounding box center [25, 101] width 24 height 11
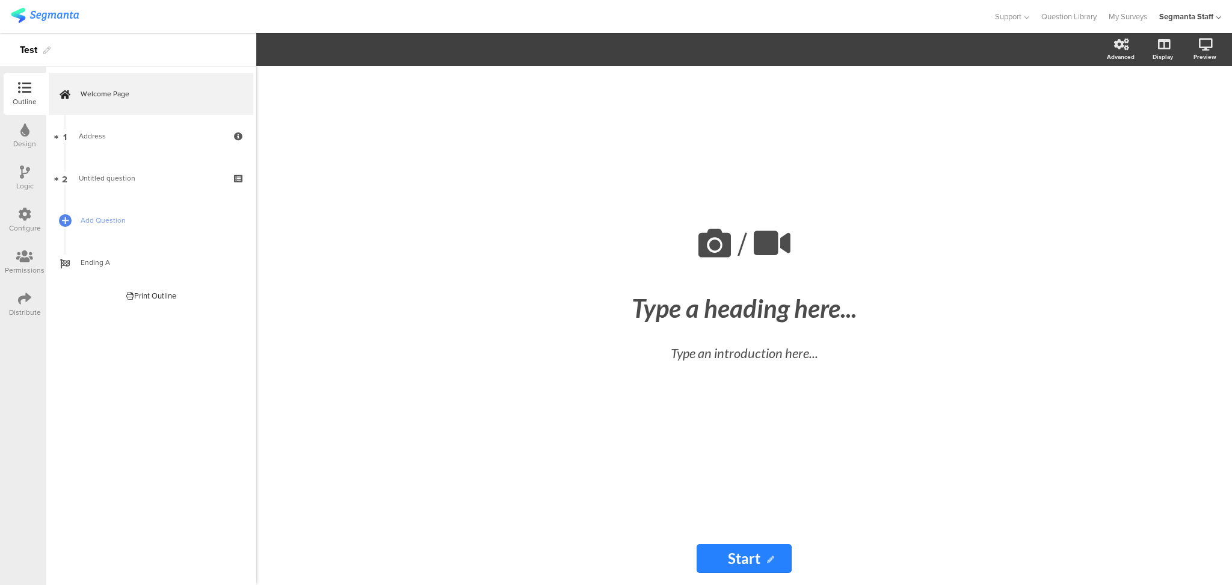
click at [35, 316] on div "Distribute" at bounding box center [25, 312] width 32 height 11
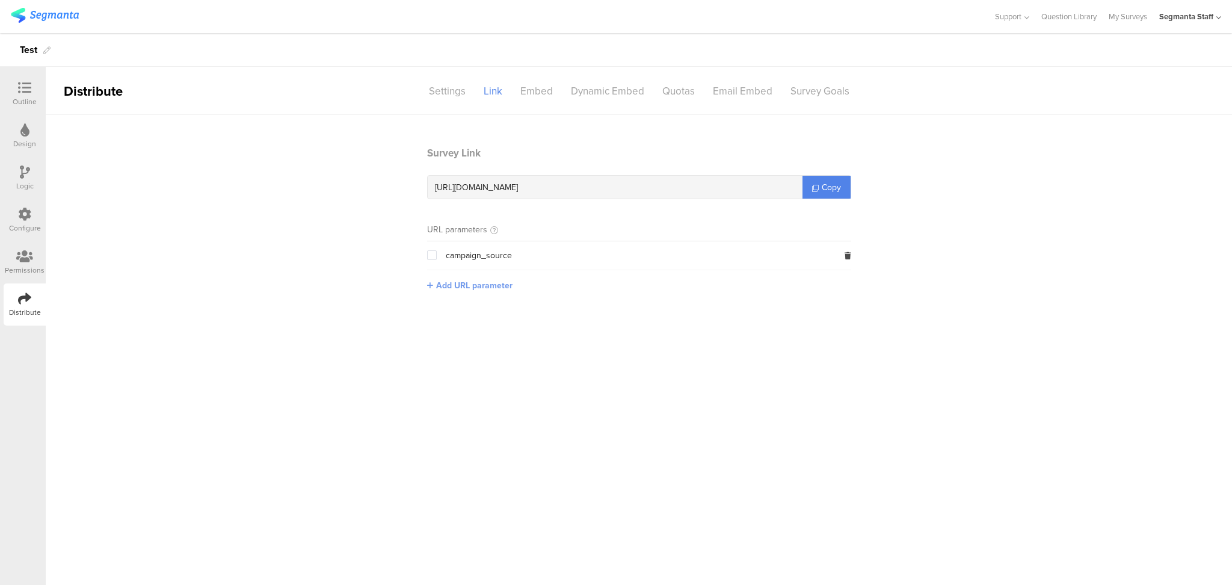
click at [464, 280] on span "Add URL parameter" at bounding box center [474, 285] width 76 height 13
click at [472, 285] on input "text" at bounding box center [506, 284] width 159 height 19
type input "seg_erid"
click at [607, 281] on button "Save" at bounding box center [604, 284] width 19 height 13
click at [824, 183] on span "Copy" at bounding box center [831, 187] width 19 height 13
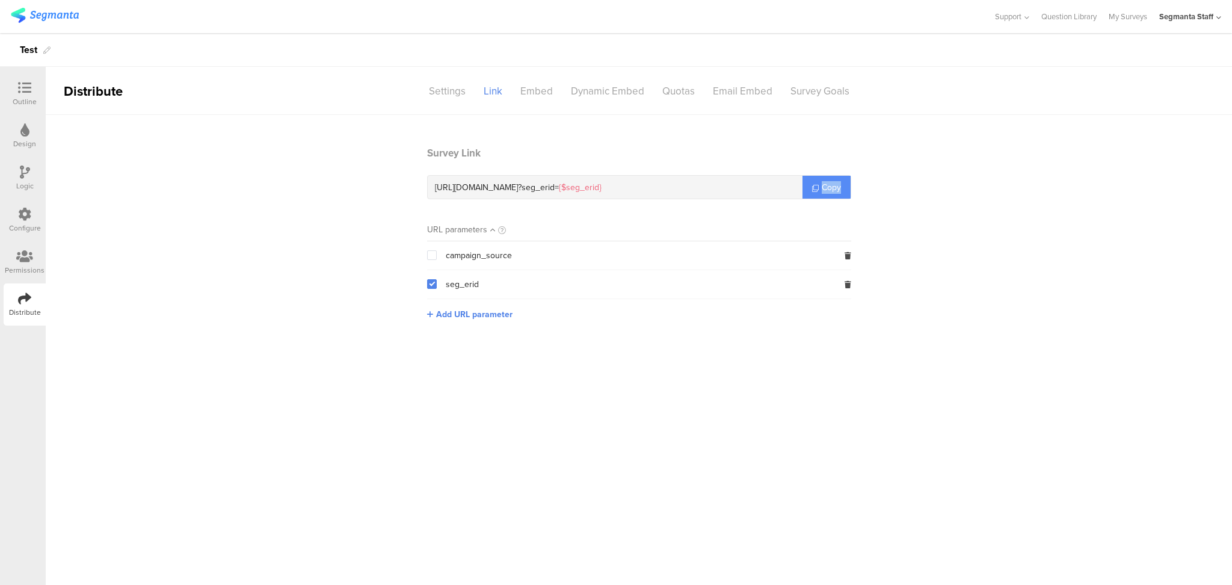
click at [824, 183] on span "Copy" at bounding box center [831, 187] width 19 height 13
click at [22, 224] on div "Configure" at bounding box center [25, 228] width 32 height 11
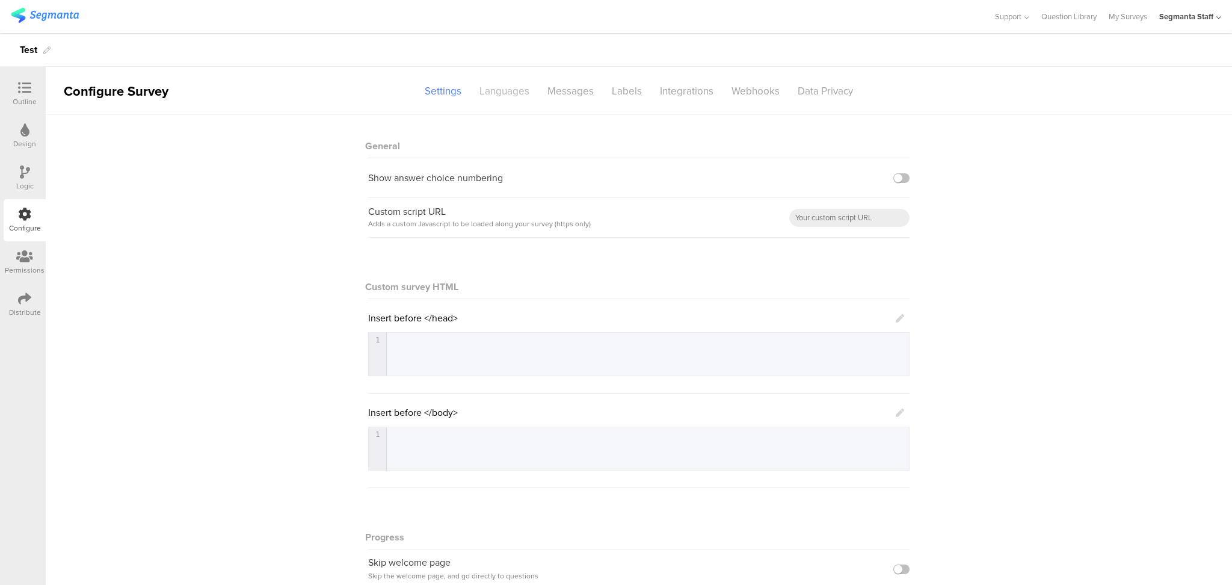
click at [508, 97] on div "Languages" at bounding box center [504, 91] width 68 height 21
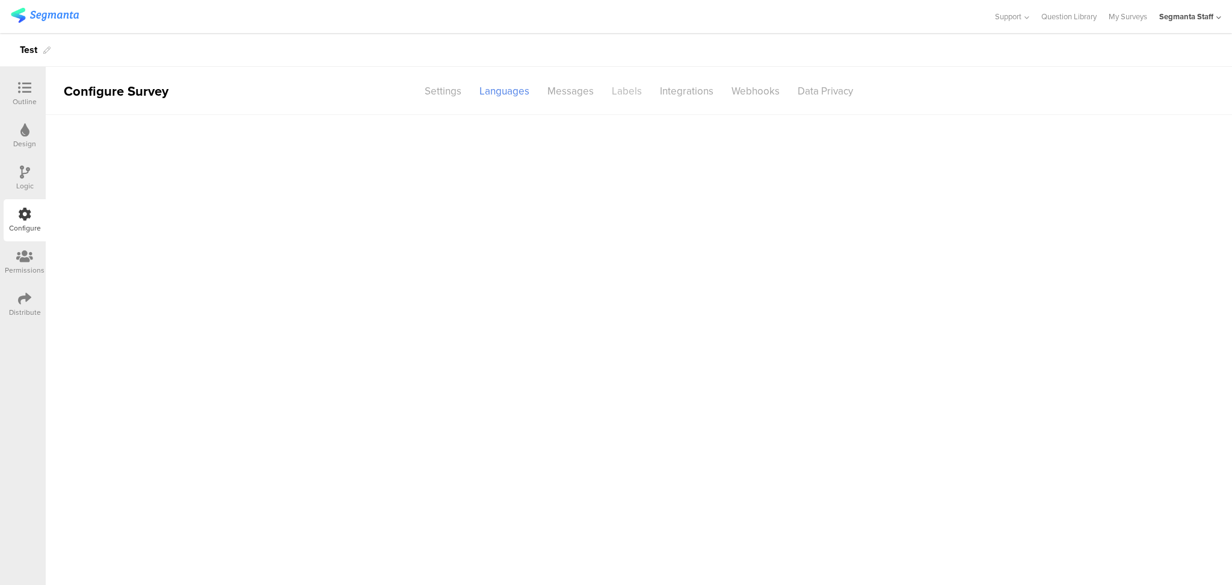
click at [618, 94] on div "Labels" at bounding box center [627, 91] width 48 height 21
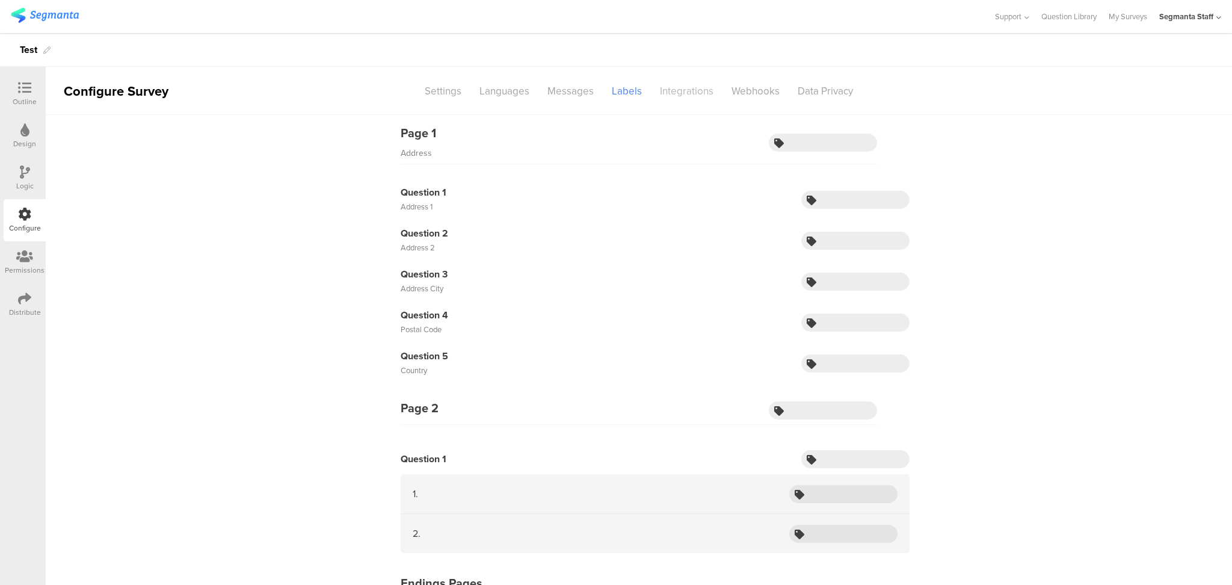
click at [688, 94] on div "Integrations" at bounding box center [687, 91] width 72 height 21
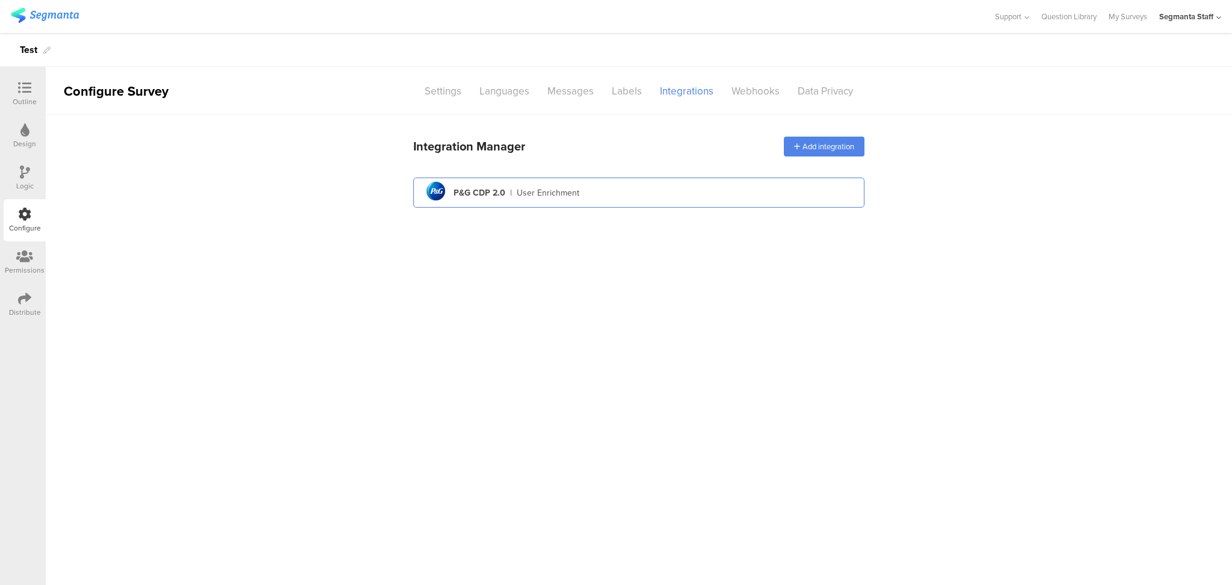
click at [555, 195] on div "User Enrichment" at bounding box center [548, 192] width 63 height 13
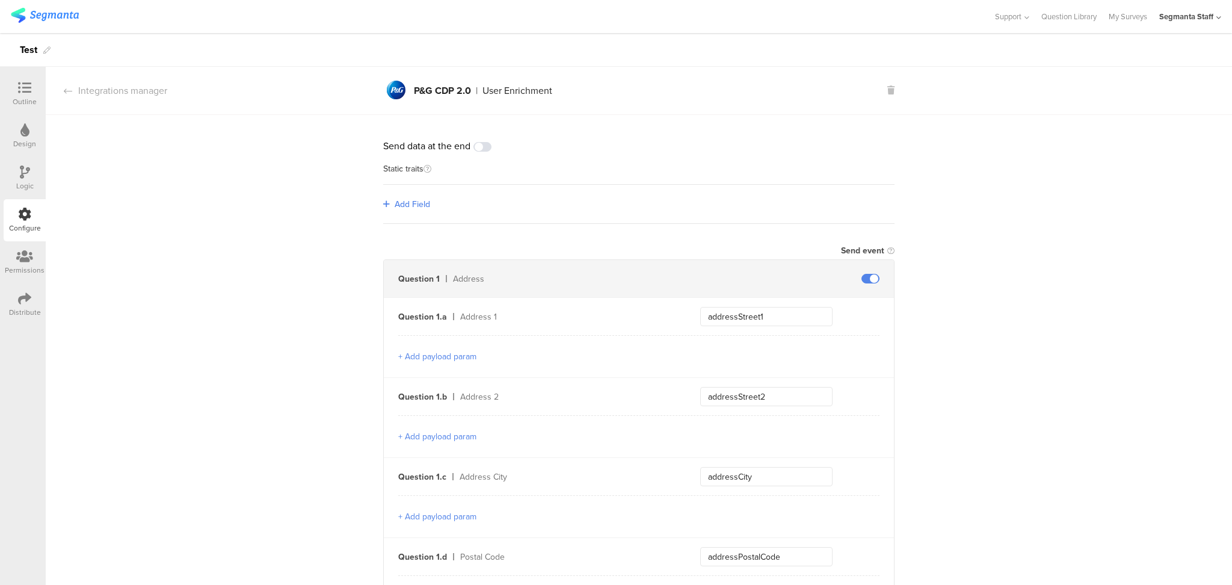
click at [25, 100] on div "Outline" at bounding box center [25, 101] width 24 height 11
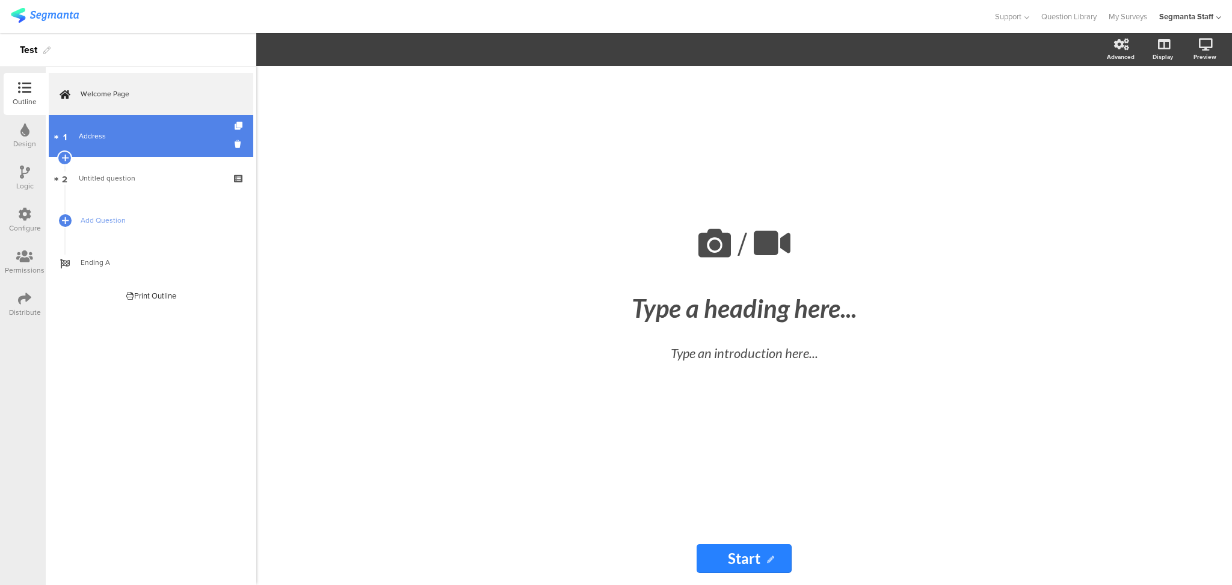
click at [85, 144] on link "1 Address" at bounding box center [151, 136] width 205 height 42
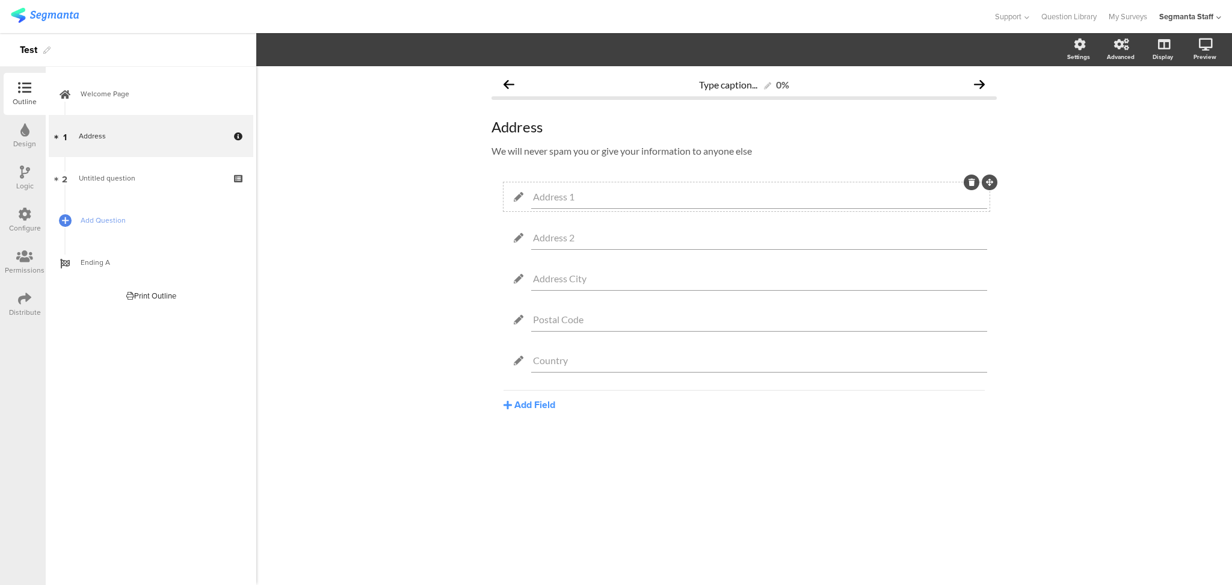
drag, startPoint x: 580, startPoint y: 194, endPoint x: 525, endPoint y: 195, distance: 55.4
click at [525, 195] on div "Address 1" at bounding box center [746, 197] width 481 height 24
type input "Street"
type input "[STREET_ADDRESS]"
drag, startPoint x: 594, startPoint y: 235, endPoint x: 540, endPoint y: 220, distance: 55.6
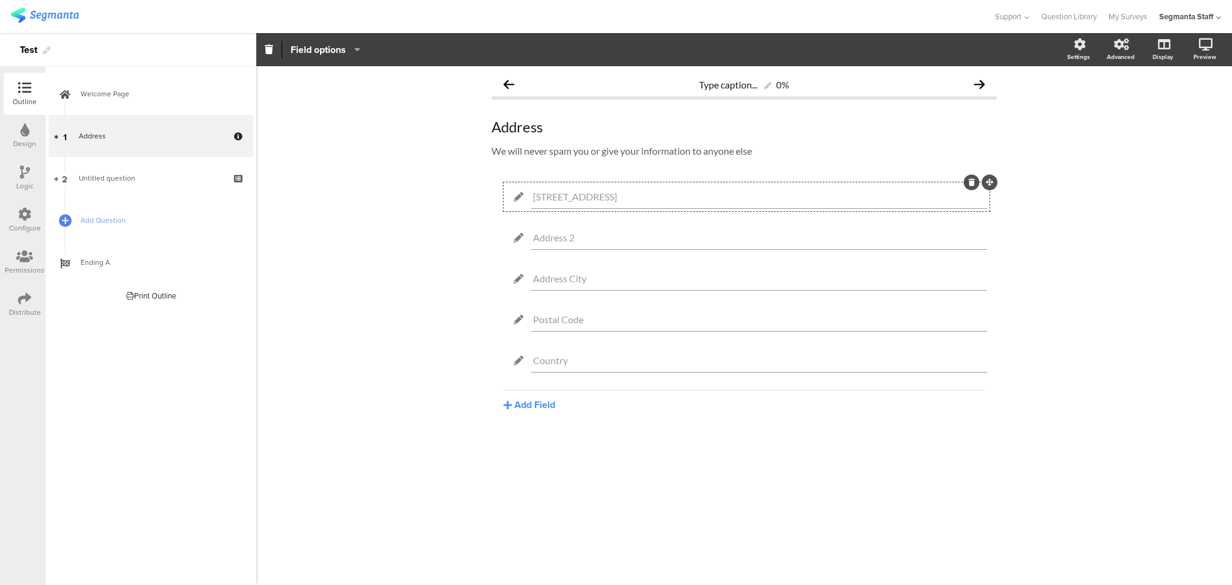
click at [521, 239] on div "Address 2" at bounding box center [746, 238] width 481 height 24
type input "Street 2"
drag, startPoint x: 568, startPoint y: 274, endPoint x: 503, endPoint y: 269, distance: 65.1
click at [503, 269] on div "Address City" at bounding box center [746, 278] width 486 height 29
type input "City"
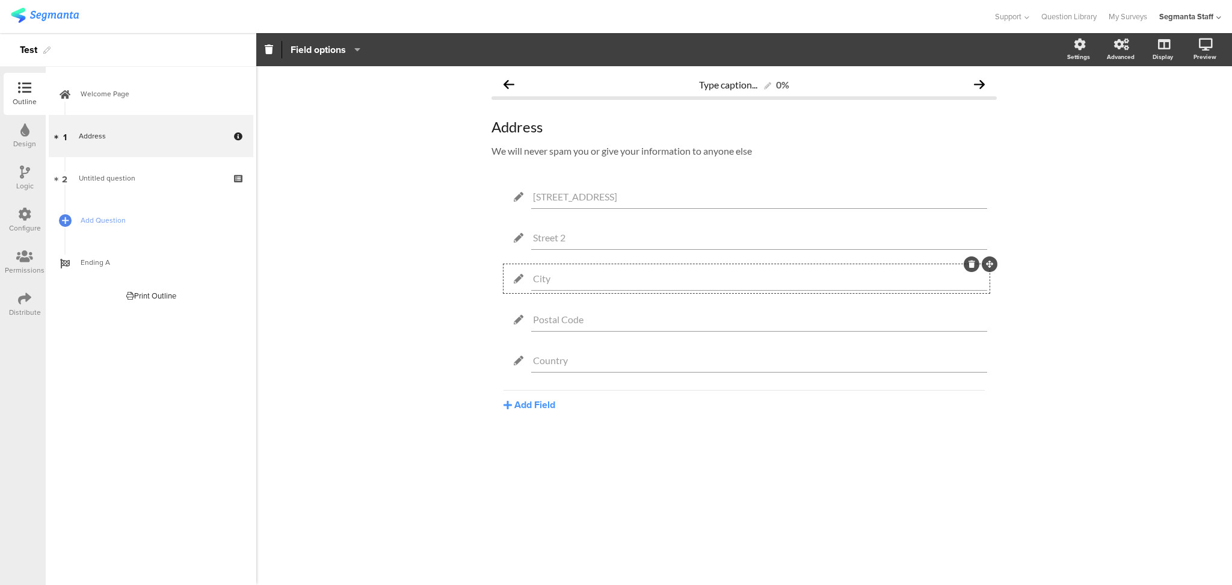
click at [425, 275] on div "Type caption... 0% Address Address We will never spam you or give your informat…" at bounding box center [744, 325] width 976 height 518
click at [26, 174] on icon at bounding box center [25, 171] width 10 height 13
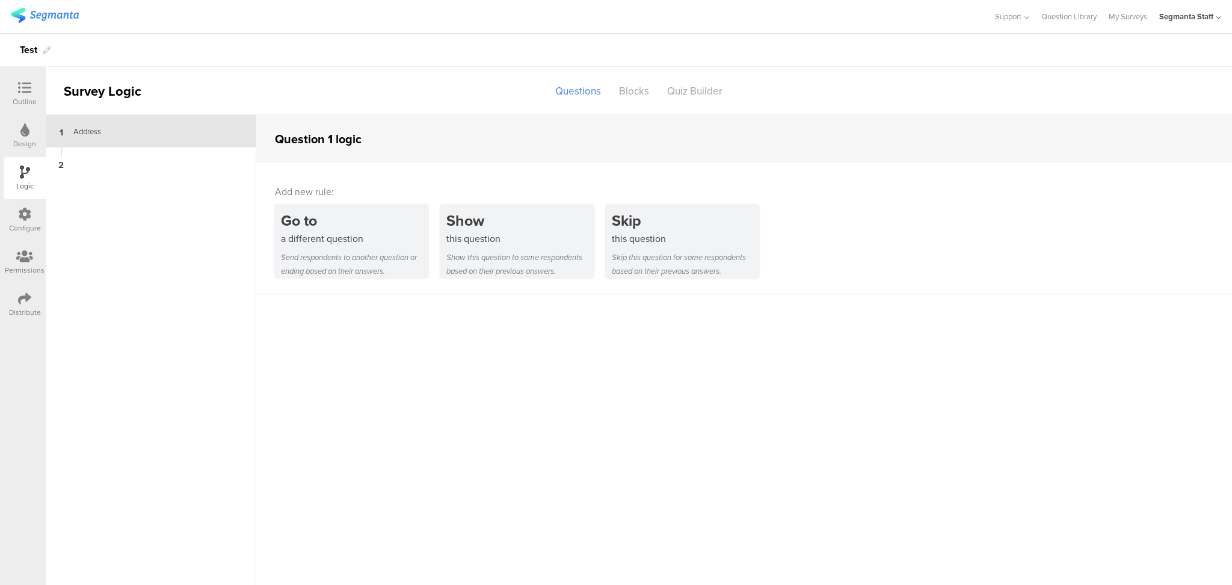
click at [26, 220] on icon at bounding box center [24, 214] width 13 height 13
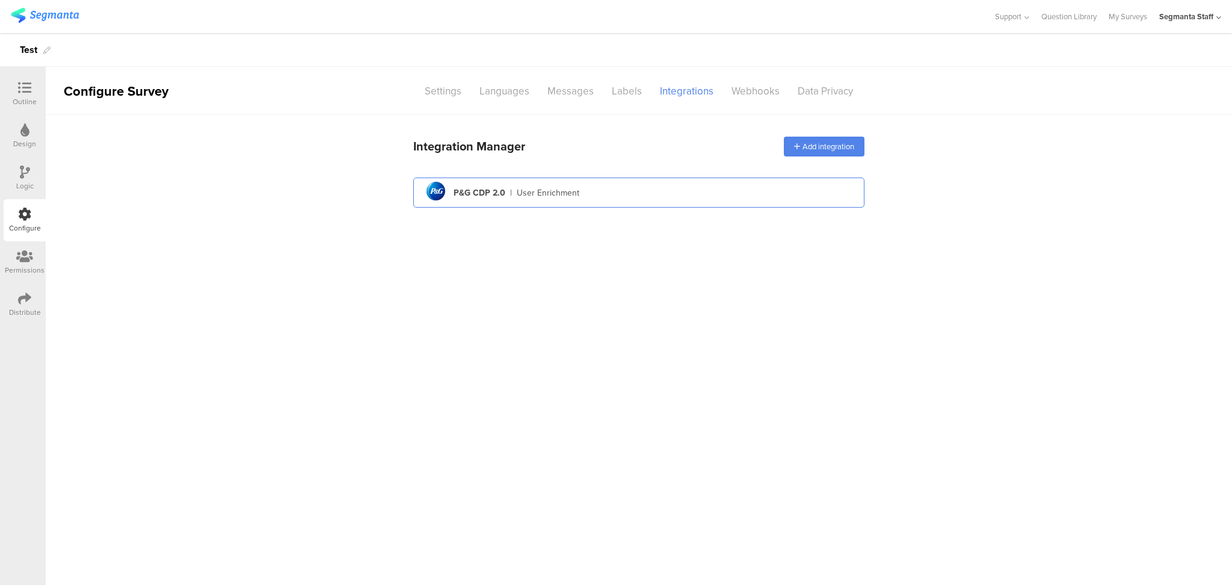
click at [592, 194] on div "pg logo P&G CDP 2.0 | User Enrichment" at bounding box center [639, 192] width 432 height 29
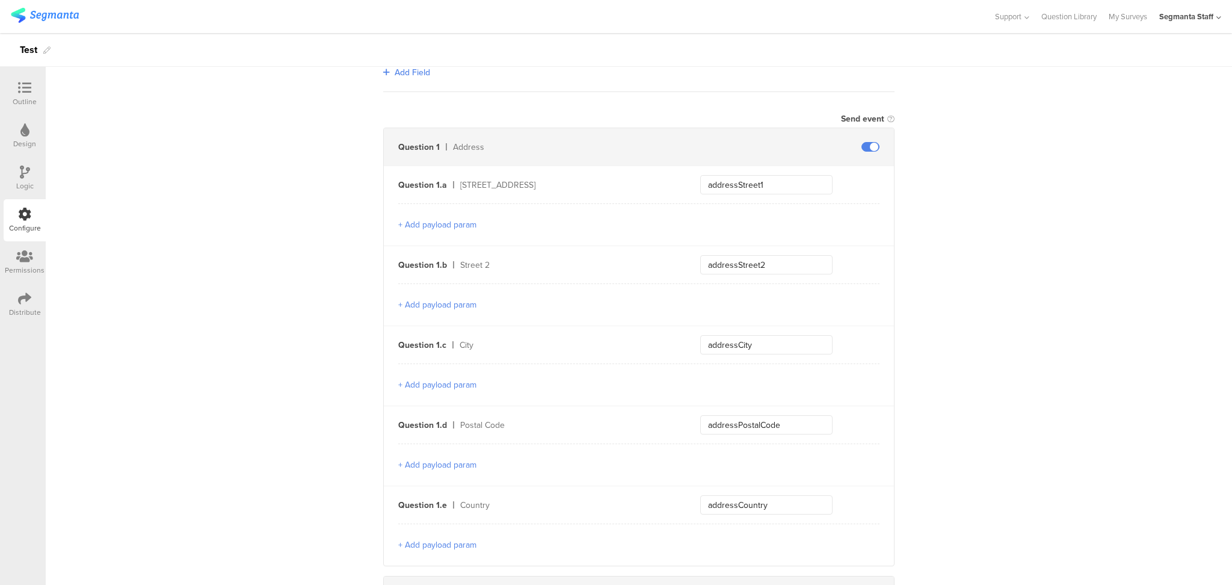
scroll to position [160, 0]
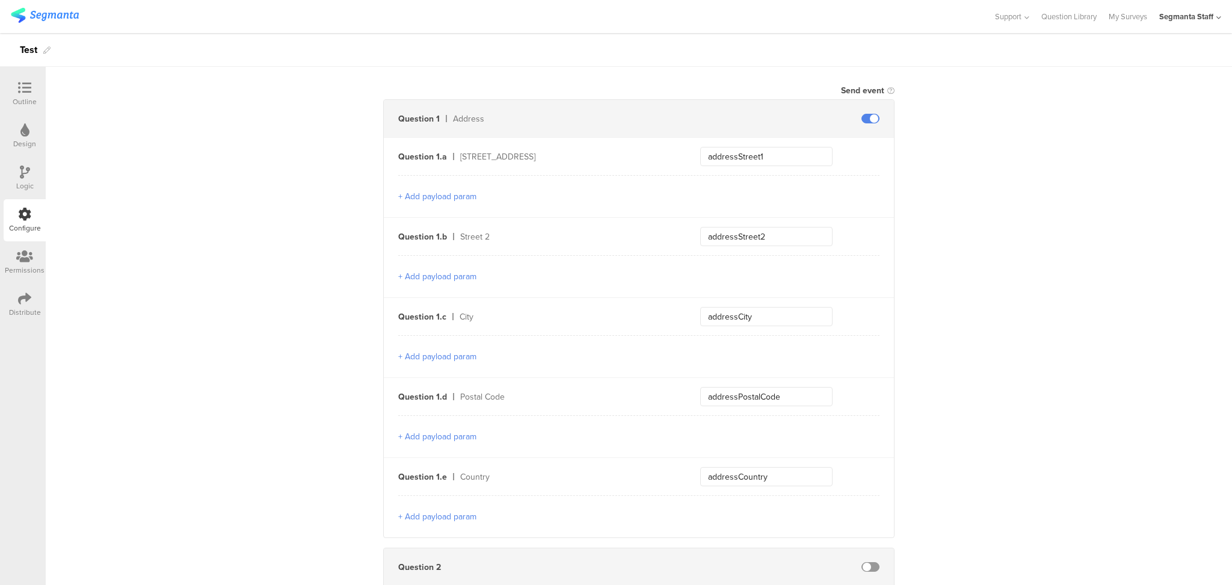
click at [23, 307] on div "Distribute" at bounding box center [25, 312] width 32 height 11
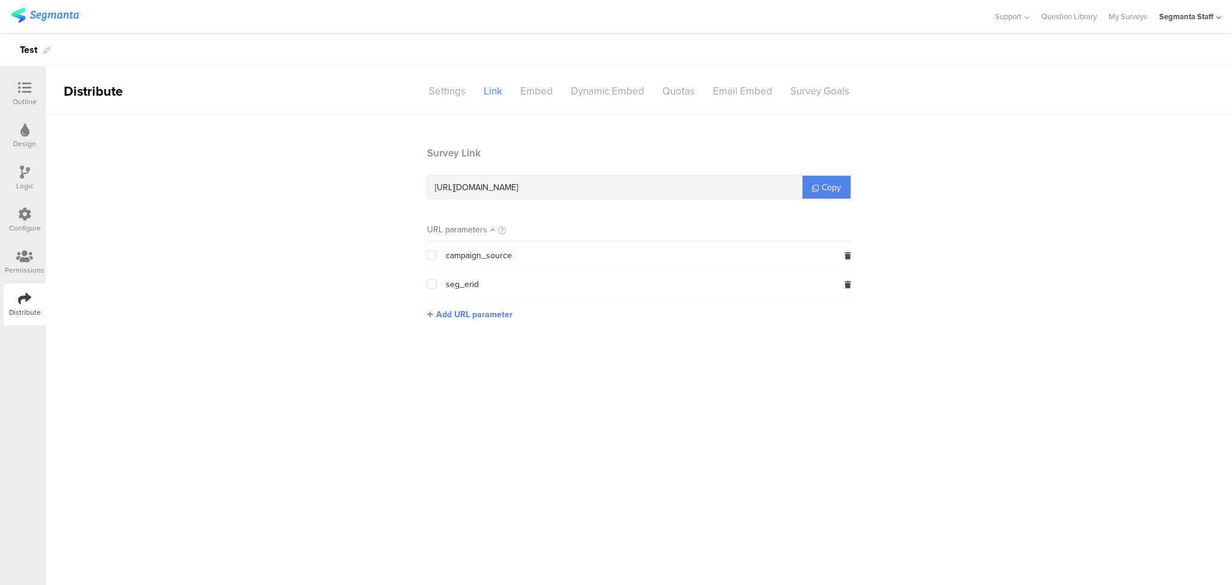
click at [431, 286] on span at bounding box center [432, 284] width 10 height 10
click at [437, 279] on input "checkbox" at bounding box center [437, 279] width 0 height 0
click at [826, 179] on link "Copy" at bounding box center [826, 187] width 48 height 23
click at [822, 180] on link "Copy" at bounding box center [826, 187] width 48 height 23
click at [820, 182] on link "Copy" at bounding box center [826, 187] width 48 height 23
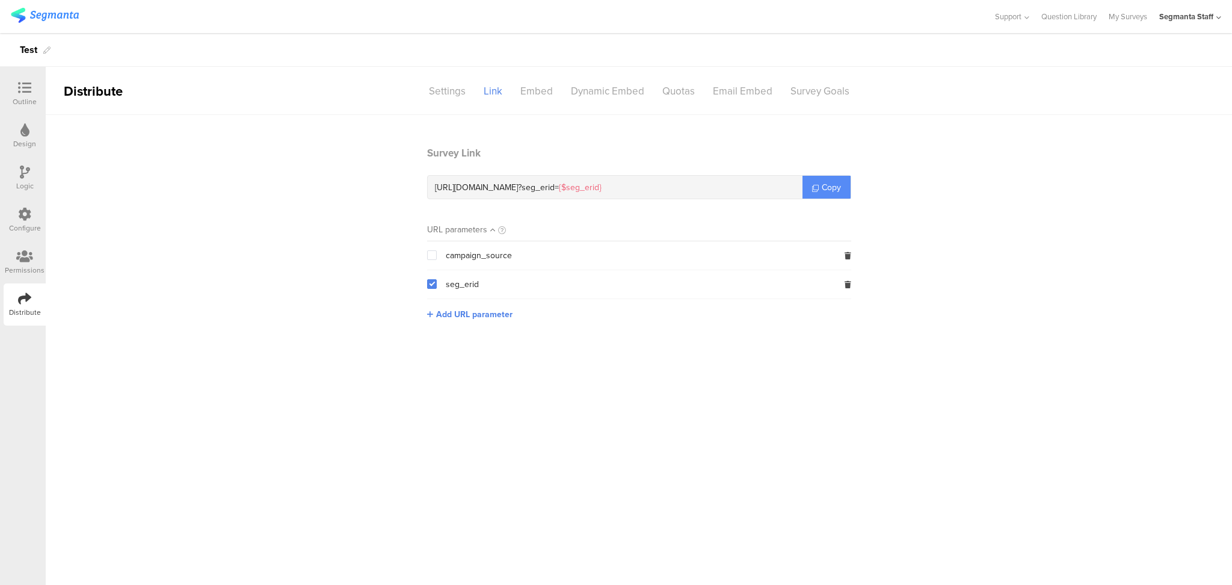
click at [818, 182] on link "Copy" at bounding box center [826, 187] width 48 height 23
